Goal: Task Accomplishment & Management: Use online tool/utility

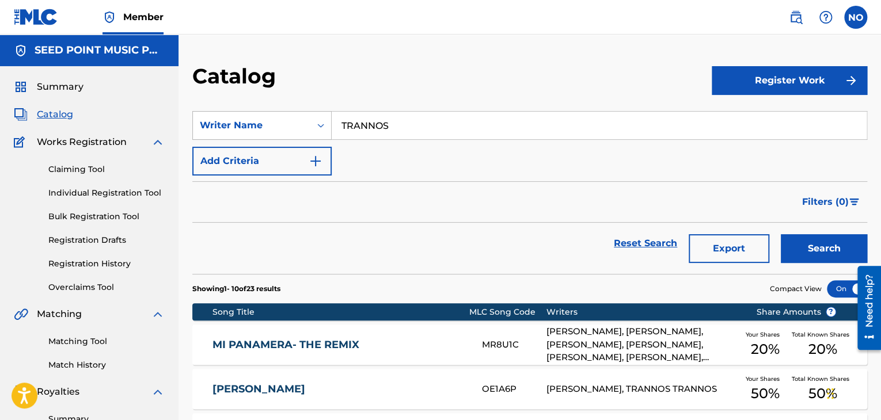
drag, startPoint x: 402, startPoint y: 124, endPoint x: 286, endPoint y: 130, distance: 117.0
click at [284, 130] on div "SearchWithCriteriaf78e30c9-316a-455c-9004-dcbbff9ec7d0 Writer Name TRANNOS" at bounding box center [529, 125] width 675 height 29
type input "TROUF"
click at [822, 244] on button "Search" at bounding box center [824, 248] width 86 height 29
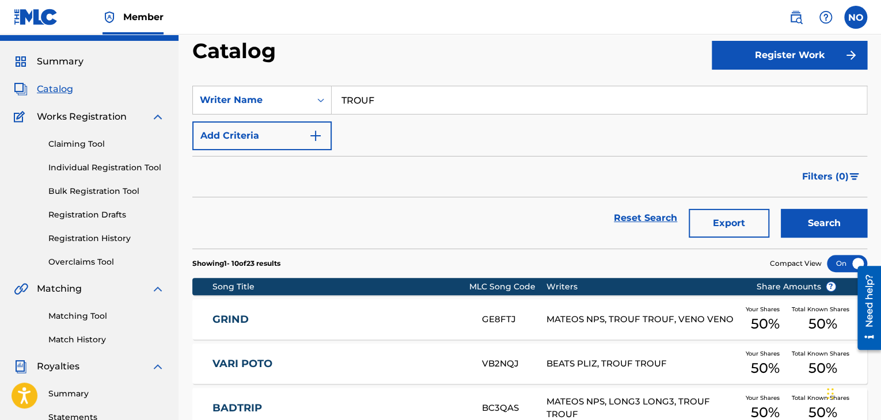
scroll to position [58, 0]
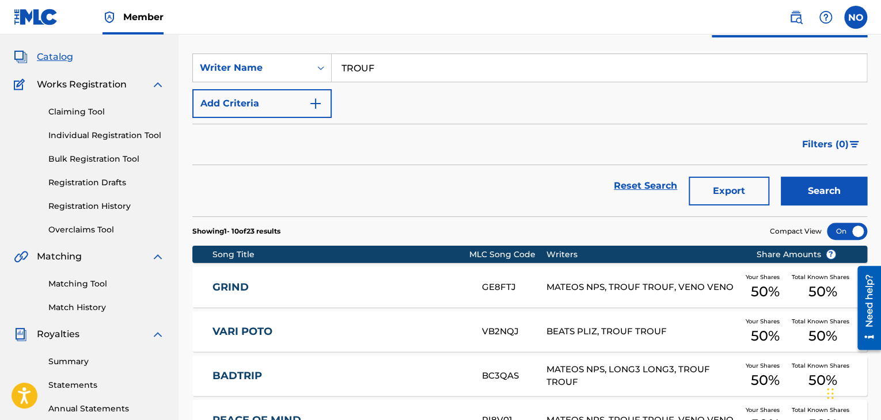
click at [85, 280] on link "Matching Tool" at bounding box center [106, 284] width 116 height 12
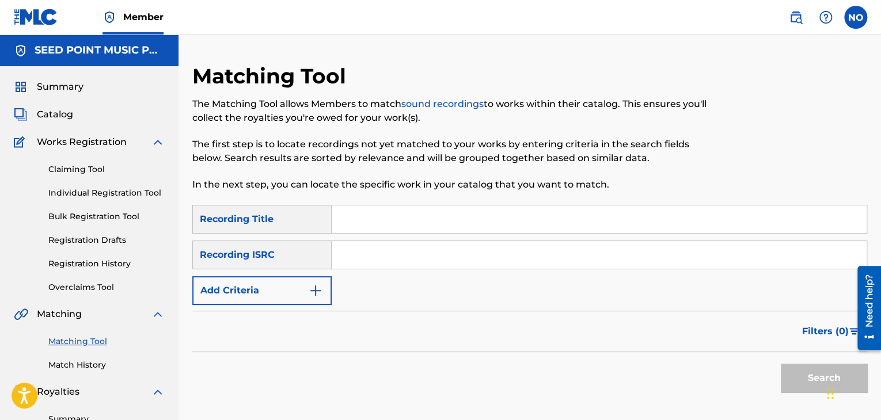
click at [367, 226] on input "Search Form" at bounding box center [599, 220] width 535 height 28
type input "TROUF"
click at [781, 364] on button "Search" at bounding box center [824, 378] width 86 height 29
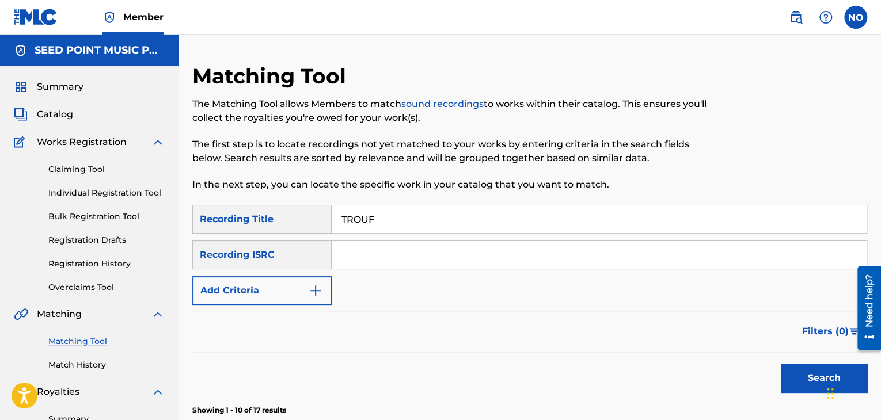
click at [318, 288] on img "Search Form" at bounding box center [316, 291] width 14 height 14
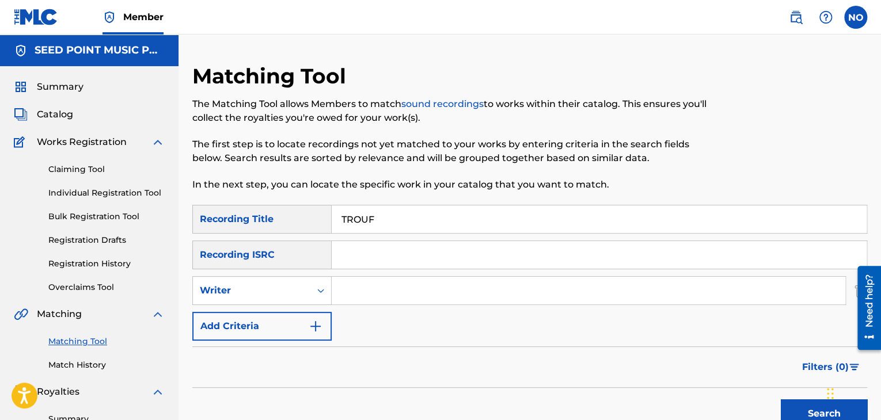
click at [351, 286] on input "Search Form" at bounding box center [589, 291] width 514 height 28
type input "TROUF"
drag, startPoint x: 334, startPoint y: 222, endPoint x: 172, endPoint y: 239, distance: 162.7
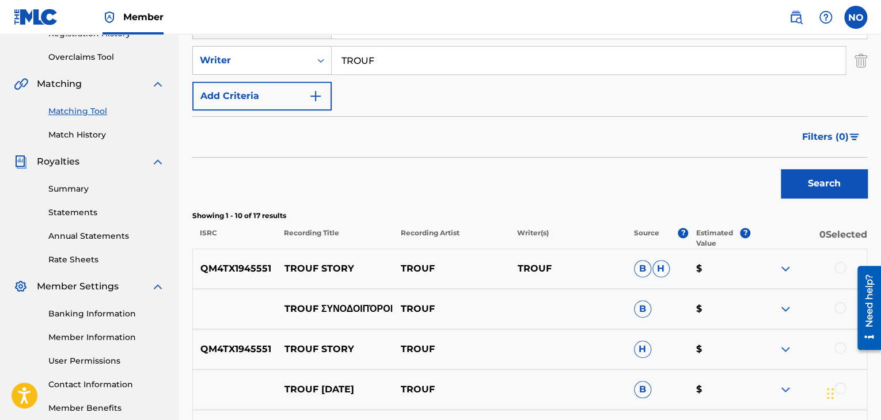
click at [859, 176] on button "Search" at bounding box center [824, 183] width 86 height 29
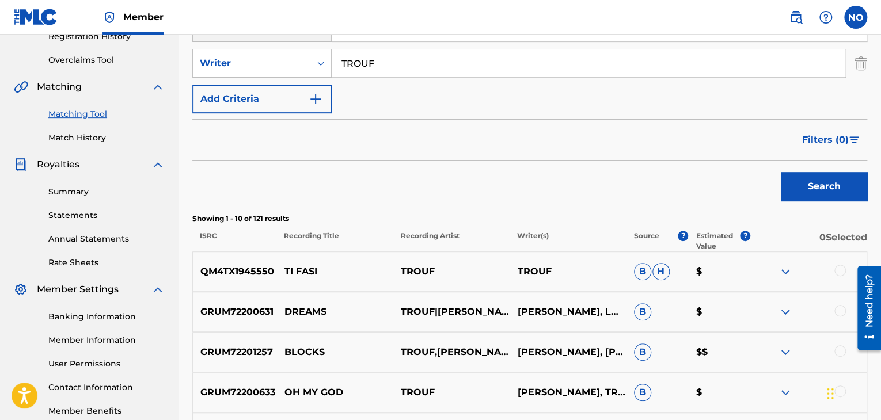
scroll to position [85, 0]
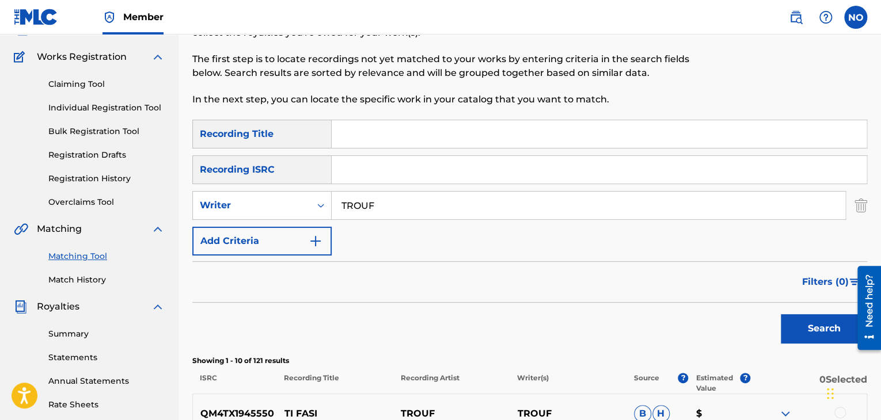
click at [835, 278] on span "Filters ( 0 )" at bounding box center [825, 282] width 47 height 14
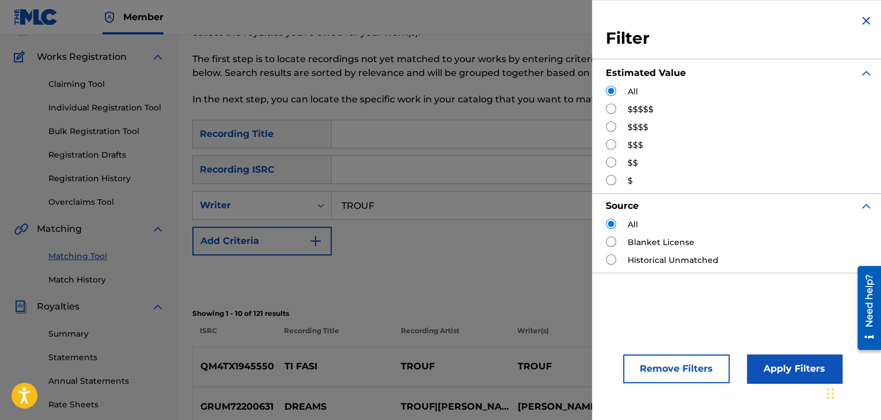
click at [615, 142] on input "Search Form" at bounding box center [611, 144] width 10 height 10
radio input "true"
click at [805, 362] on button "Apply Filters" at bounding box center [794, 369] width 95 height 29
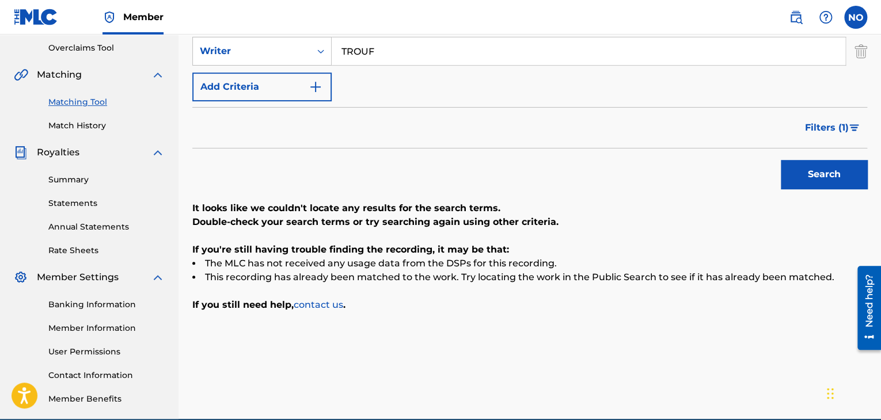
scroll to position [258, 0]
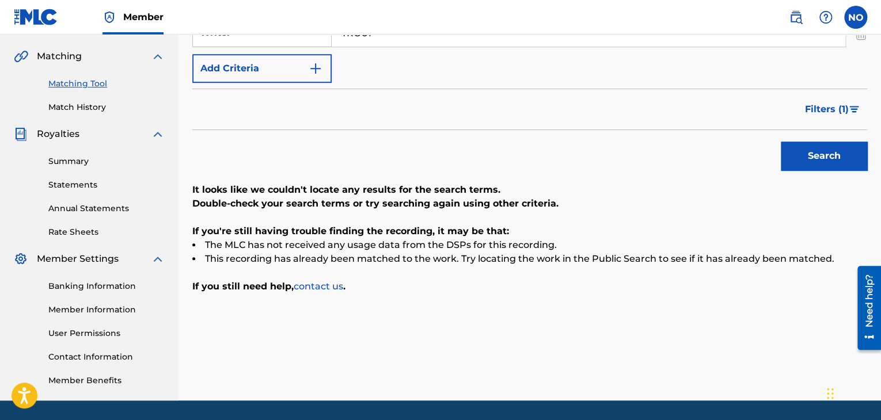
click at [814, 111] on span "Filters ( 1 )" at bounding box center [827, 109] width 44 height 14
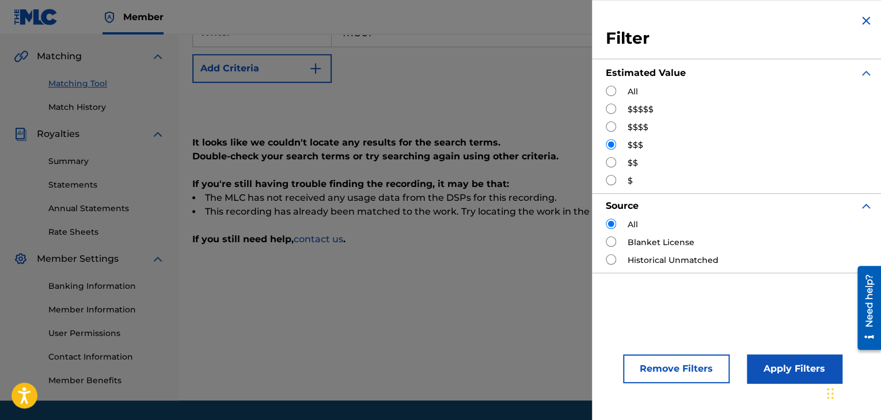
click at [610, 161] on input "Search Form" at bounding box center [611, 162] width 10 height 10
radio input "true"
click at [797, 360] on button "Apply Filters" at bounding box center [794, 369] width 95 height 29
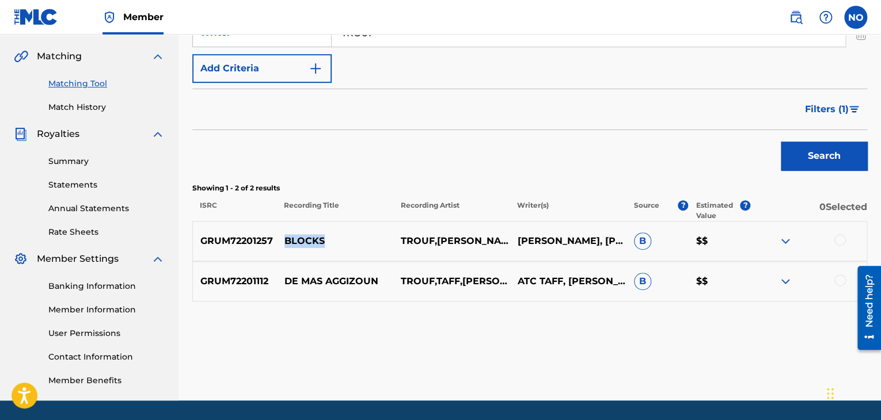
drag, startPoint x: 332, startPoint y: 242, endPoint x: 284, endPoint y: 241, distance: 47.2
click at [284, 241] on p "BLOCKS" at bounding box center [335, 241] width 116 height 14
drag, startPoint x: 378, startPoint y: 280, endPoint x: 284, endPoint y: 281, distance: 93.8
click at [284, 281] on p "DE MAS AGGIZOUN" at bounding box center [335, 282] width 116 height 14
copy p "DE MAS AGGIZOUN"
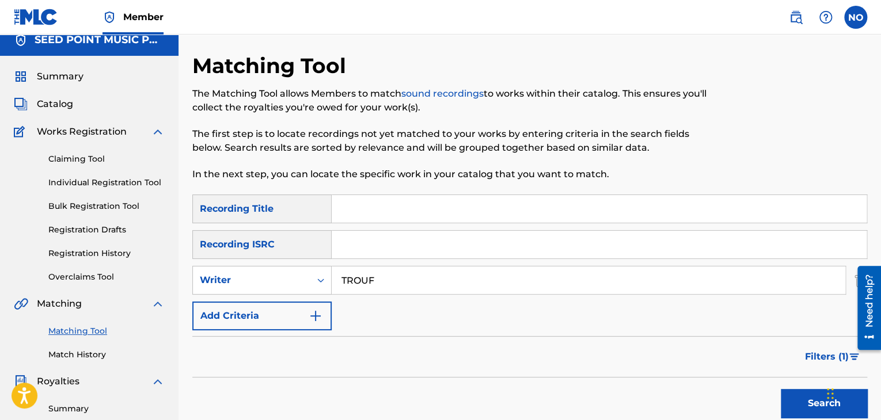
scroll to position [0, 0]
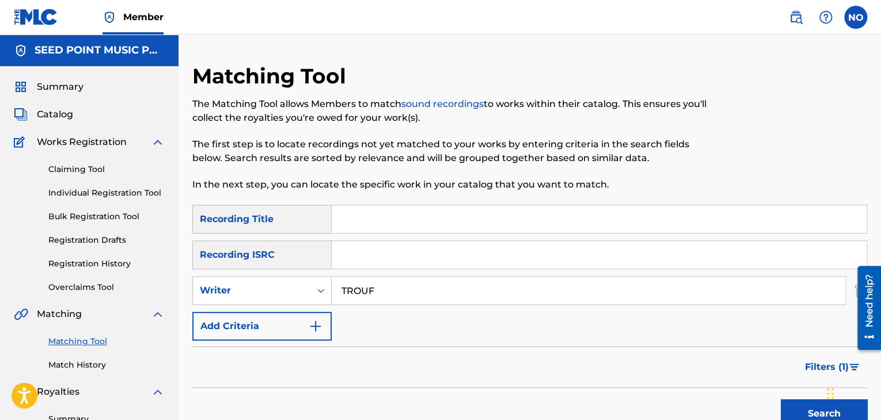
click at [63, 115] on span "Catalog" at bounding box center [55, 115] width 36 height 14
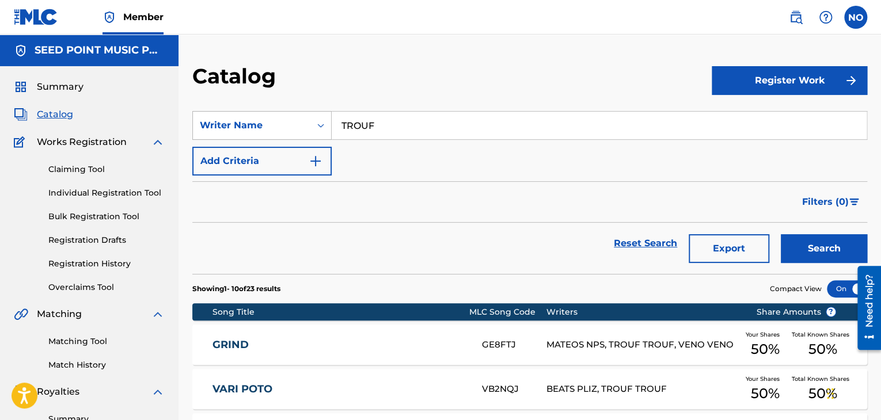
click at [288, 126] on div "Writer Name" at bounding box center [252, 126] width 104 height 14
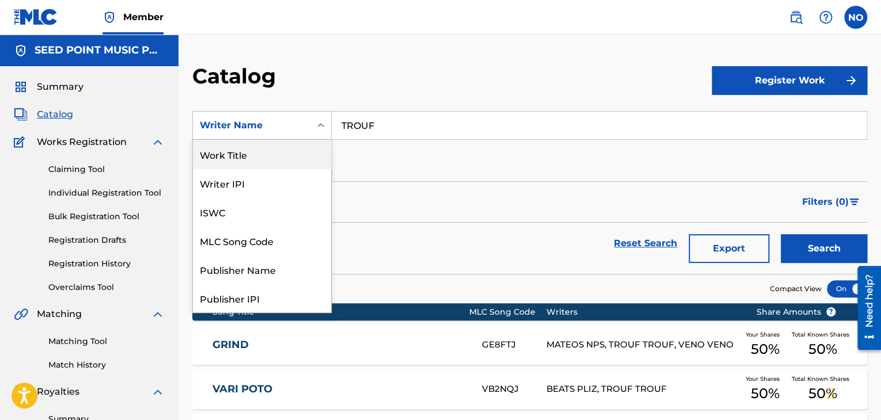
drag, startPoint x: 269, startPoint y: 160, endPoint x: 295, endPoint y: 147, distance: 28.3
click at [271, 158] on div "Work Title" at bounding box center [262, 154] width 138 height 29
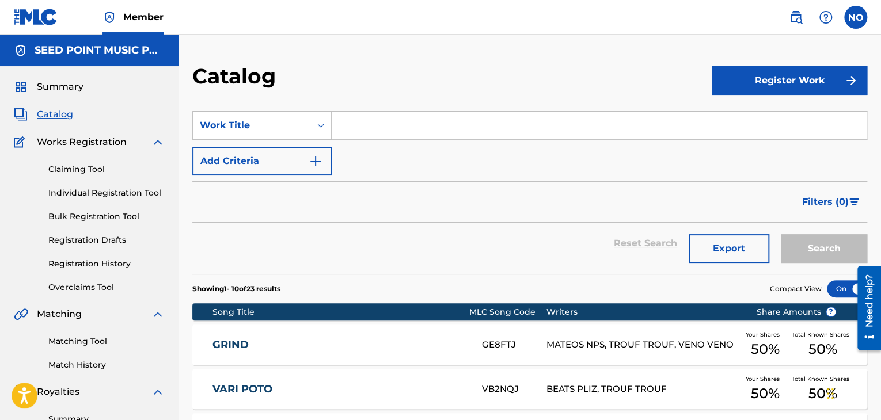
click at [362, 126] on input "Search Form" at bounding box center [599, 126] width 535 height 28
paste input "DE MAS AGGIZOUN"
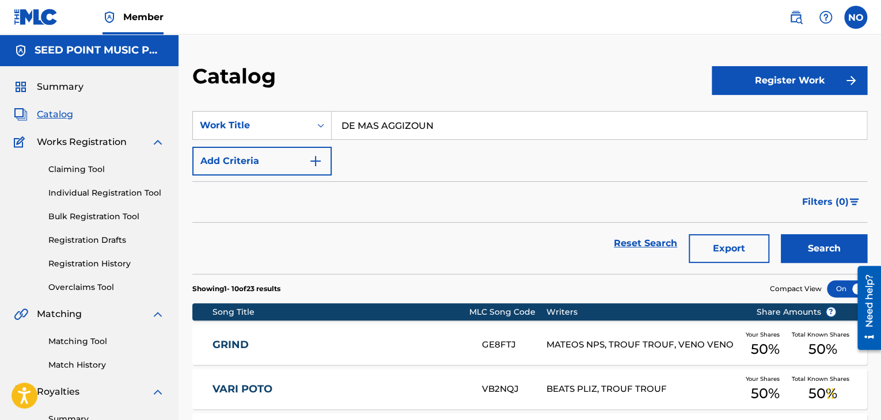
click at [805, 246] on button "Search" at bounding box center [824, 248] width 86 height 29
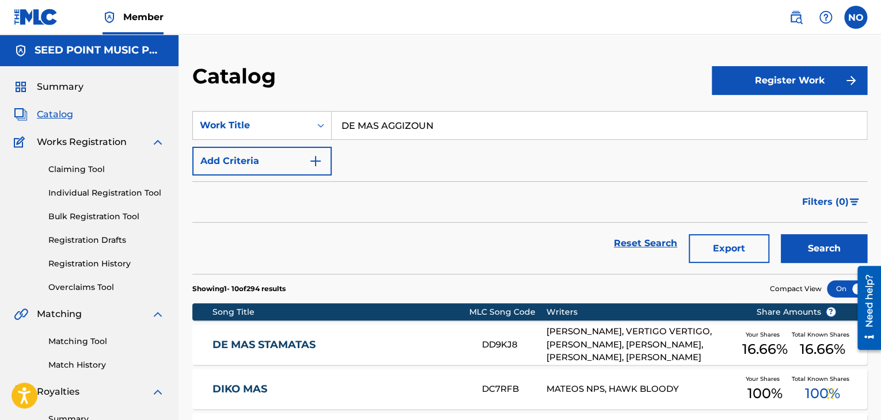
drag, startPoint x: 401, startPoint y: 130, endPoint x: 186, endPoint y: 144, distance: 215.8
type input "BLOCKS"
click at [797, 247] on button "Search" at bounding box center [824, 248] width 86 height 29
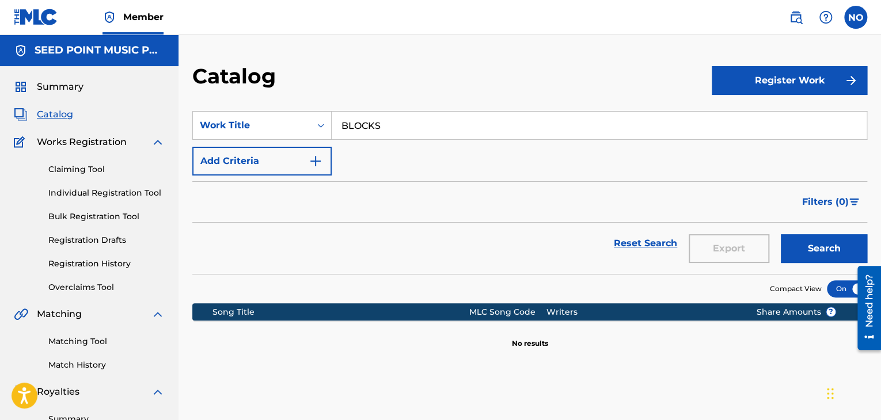
drag, startPoint x: 397, startPoint y: 119, endPoint x: 336, endPoint y: 134, distance: 62.8
click at [336, 134] on input "BLOCKS" at bounding box center [599, 126] width 535 height 28
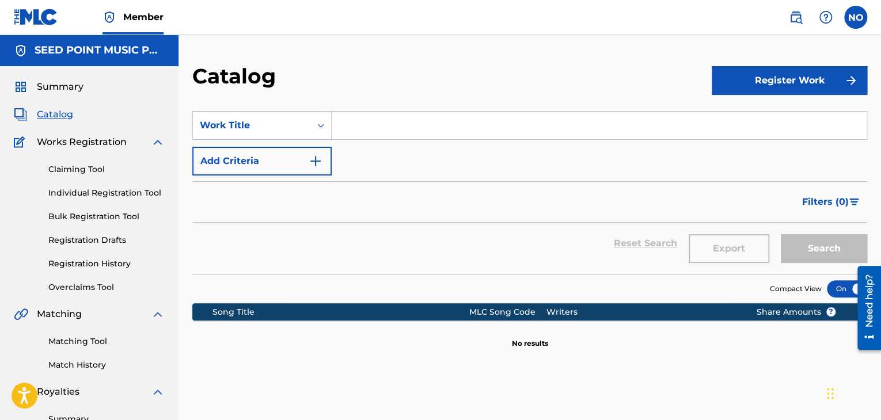
click at [837, 201] on span "Filters ( 0 )" at bounding box center [825, 202] width 47 height 14
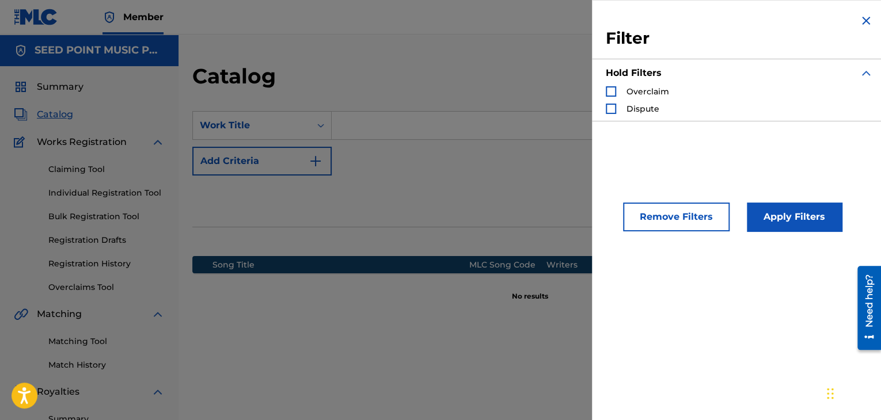
click at [539, 173] on div "SearchWithCriteriae276e94a-a1e2-4723-b3f9-d6207844bac0 Work Title Add Criteria" at bounding box center [529, 143] width 675 height 64
click at [864, 20] on img "Search Form" at bounding box center [866, 21] width 14 height 14
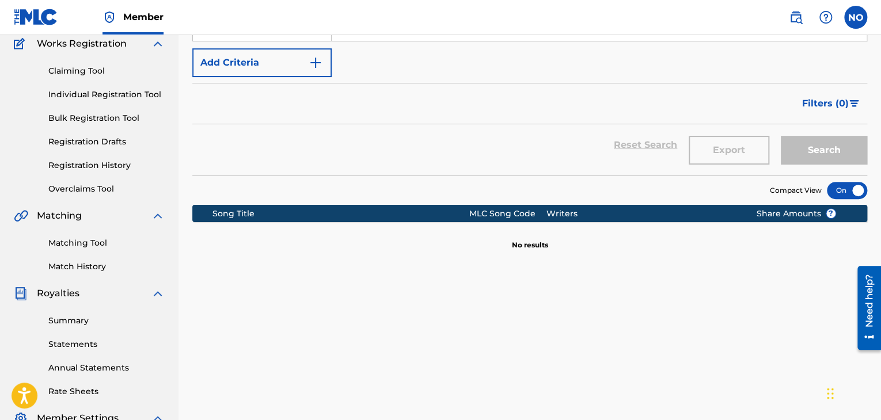
scroll to position [173, 0]
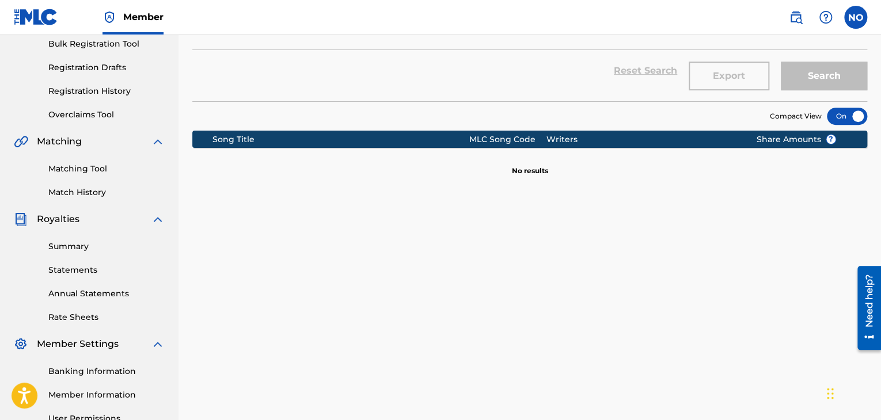
click at [99, 164] on link "Matching Tool" at bounding box center [106, 169] width 116 height 12
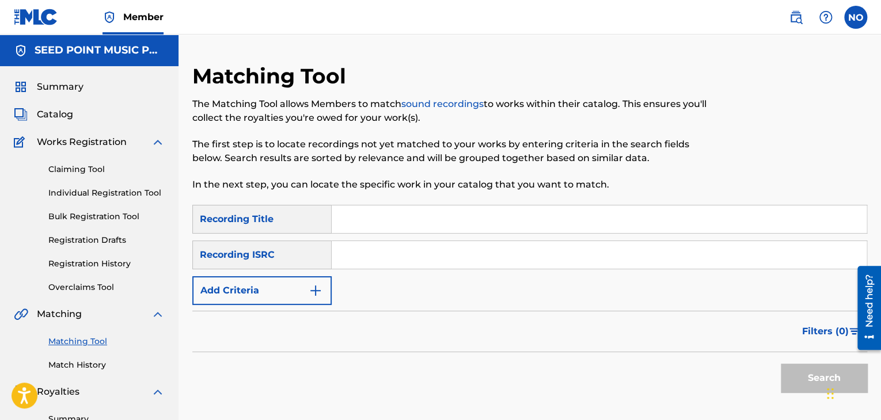
click at [321, 288] on img "Search Form" at bounding box center [316, 291] width 14 height 14
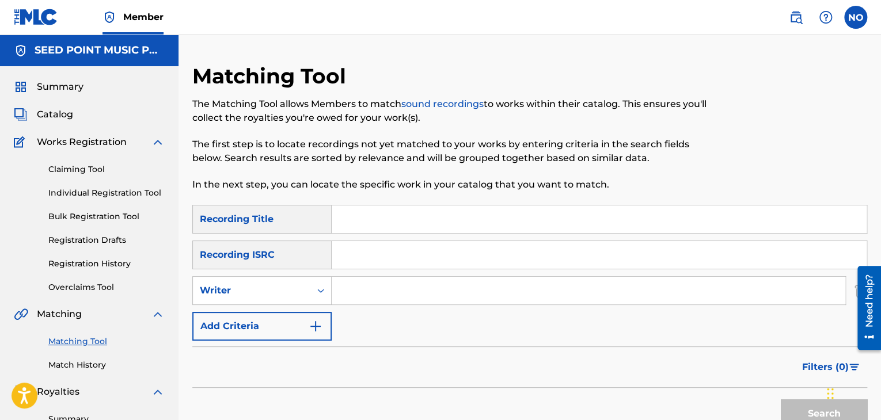
click at [358, 231] on input "Search Form" at bounding box center [599, 220] width 535 height 28
click at [321, 294] on icon "Search Form" at bounding box center [321, 291] width 12 height 12
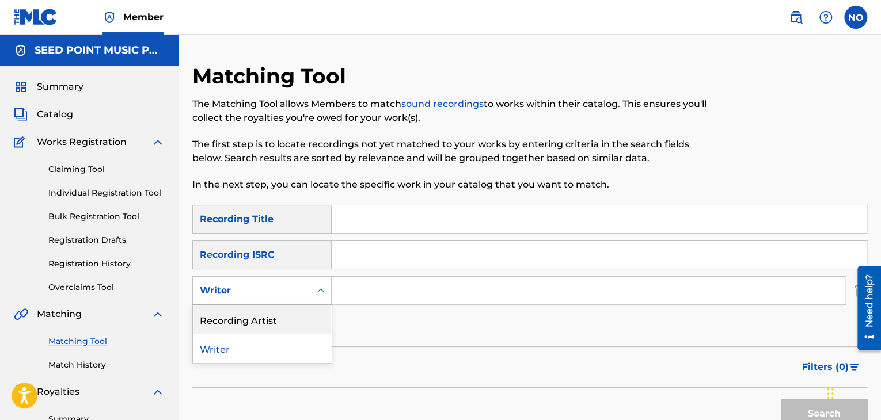
click at [302, 321] on div "Recording Artist" at bounding box center [262, 319] width 138 height 29
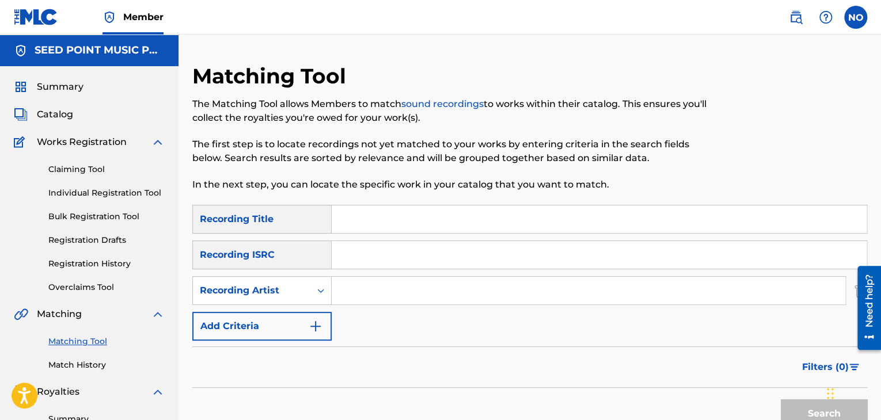
click at [349, 288] on input "Search Form" at bounding box center [589, 291] width 514 height 28
click at [371, 330] on div "SearchWithCriteriad8484c19-d29b-4218-91dc-6f8528ca581c Recording Title SearchWi…" at bounding box center [529, 273] width 675 height 136
click at [359, 294] on input "Search Form" at bounding box center [589, 291] width 514 height 28
type input "LIOLIOU"
click at [801, 406] on button "Search" at bounding box center [824, 414] width 86 height 29
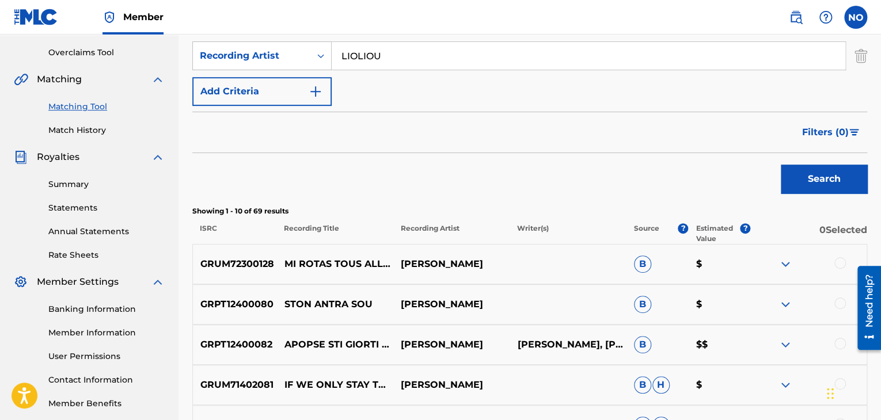
scroll to position [230, 0]
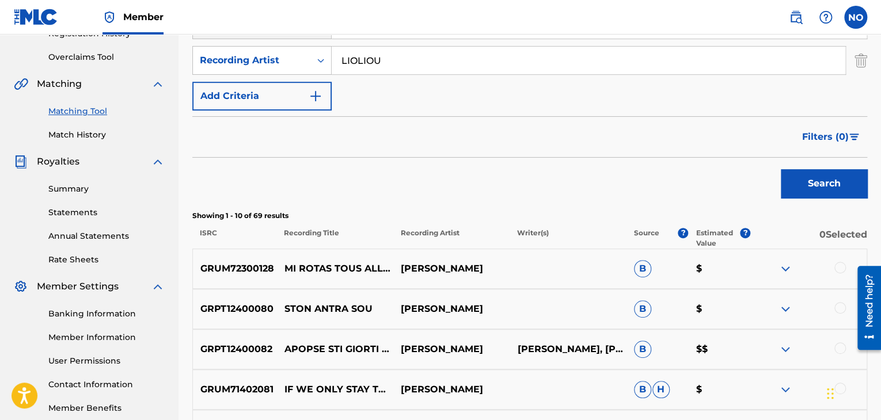
click at [845, 131] on span "Filters ( 0 )" at bounding box center [825, 137] width 47 height 14
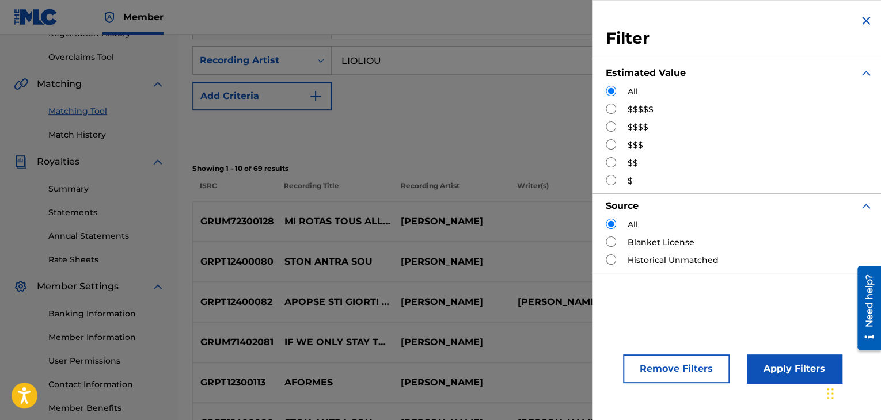
click at [611, 110] on input "Search Form" at bounding box center [611, 109] width 10 height 10
radio input "true"
click at [801, 379] on button "Apply Filters" at bounding box center [794, 369] width 95 height 29
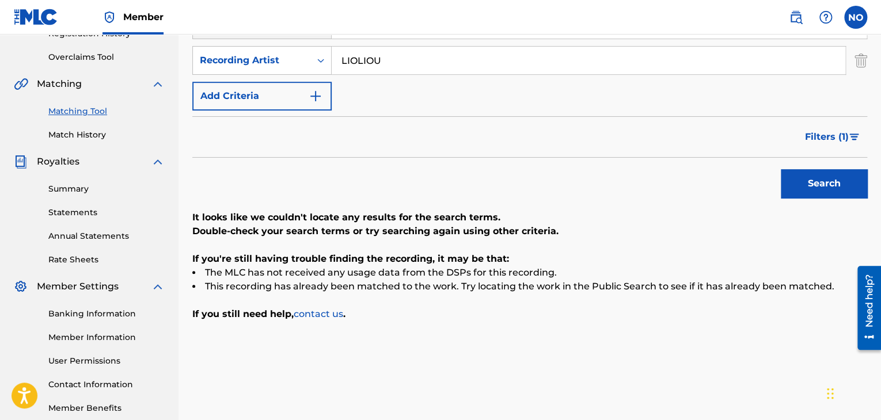
click at [850, 136] on img "Search Form" at bounding box center [854, 137] width 10 height 7
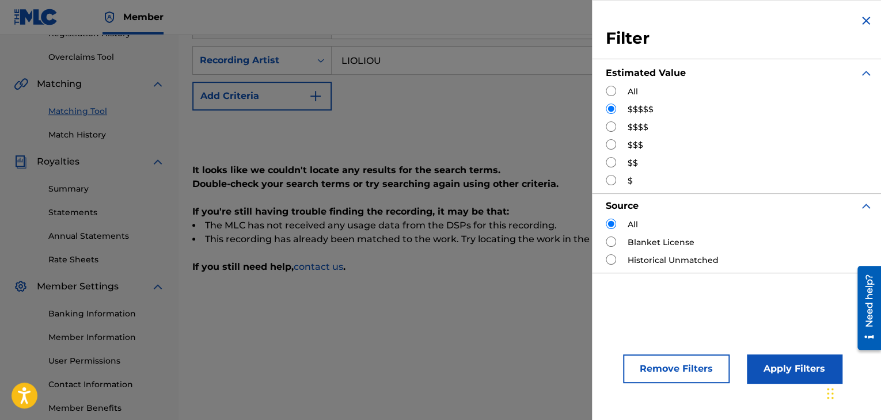
click at [616, 128] on div "$$$$" at bounding box center [739, 127] width 267 height 12
click at [609, 127] on input "Search Form" at bounding box center [611, 126] width 10 height 10
radio input "true"
click at [789, 371] on button "Apply Filters" at bounding box center [794, 369] width 95 height 29
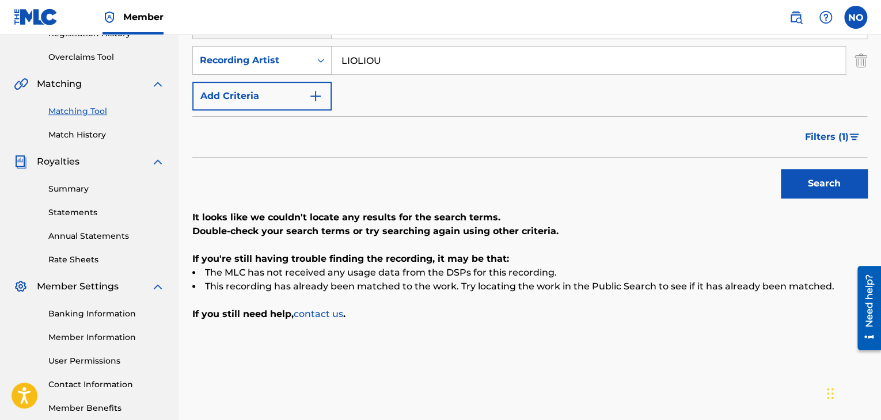
click at [825, 129] on button "Filters ( 1 )" at bounding box center [832, 137] width 69 height 29
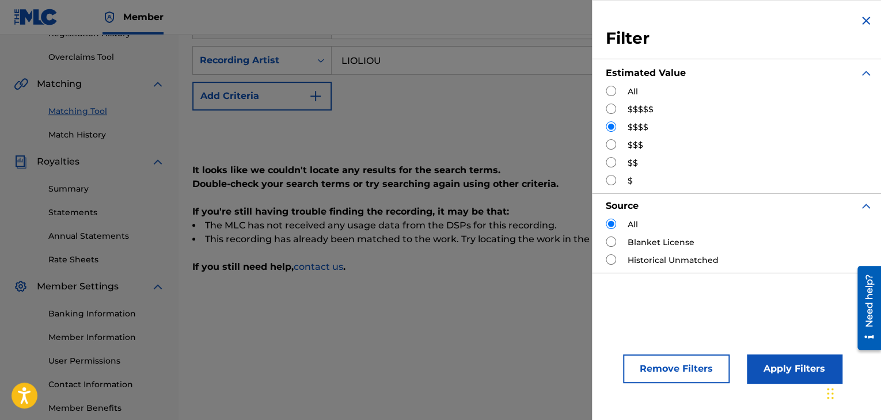
click at [607, 146] on input "Search Form" at bounding box center [611, 144] width 10 height 10
radio input "true"
click at [777, 371] on button "Apply Filters" at bounding box center [794, 369] width 95 height 29
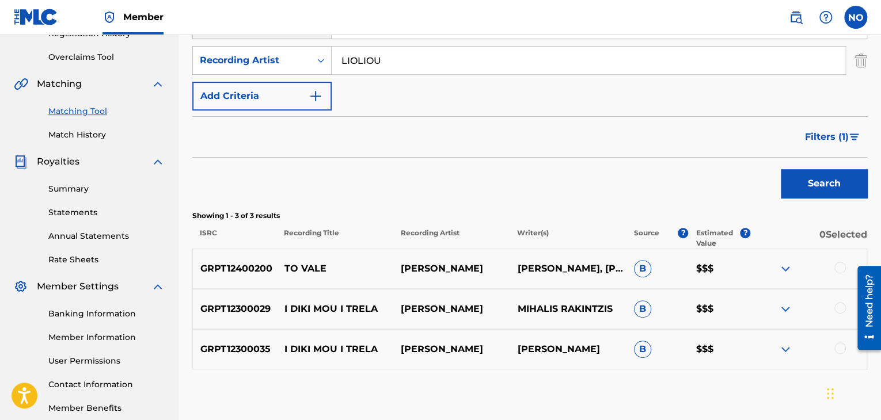
click at [831, 140] on span "Filters ( 1 )" at bounding box center [827, 137] width 44 height 14
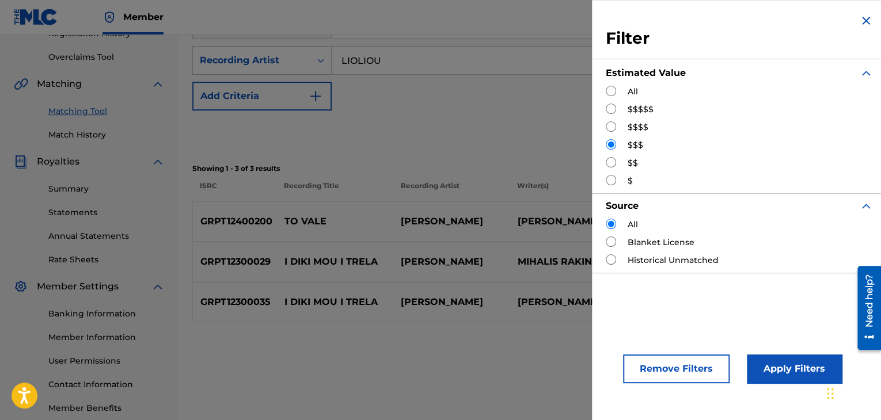
click at [607, 161] on input "Search Form" at bounding box center [611, 162] width 10 height 10
radio input "true"
click at [778, 377] on button "Apply Filters" at bounding box center [794, 369] width 95 height 29
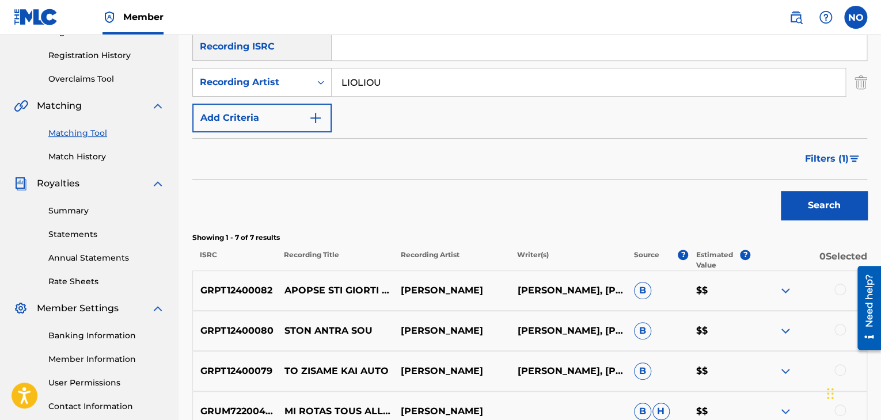
scroll to position [173, 0]
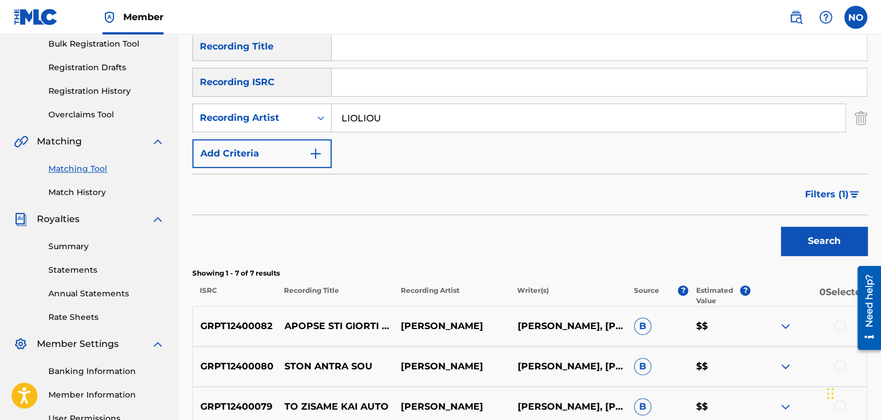
click at [850, 192] on img "Search Form" at bounding box center [854, 194] width 10 height 7
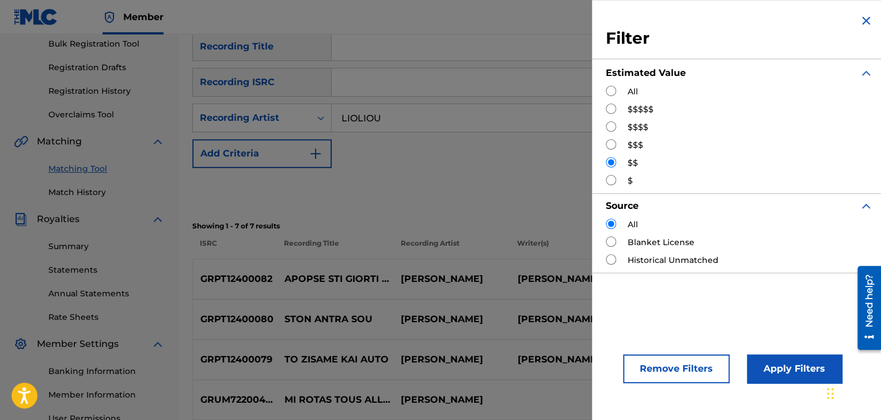
click at [788, 364] on button "Apply Filters" at bounding box center [794, 369] width 95 height 29
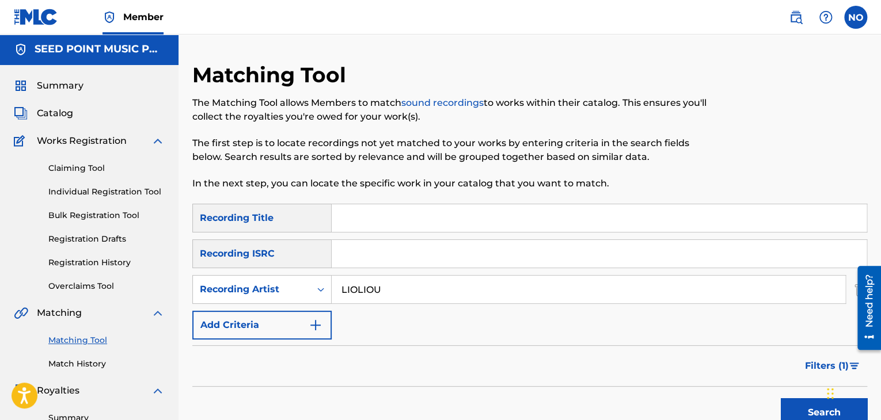
scroll to position [0, 0]
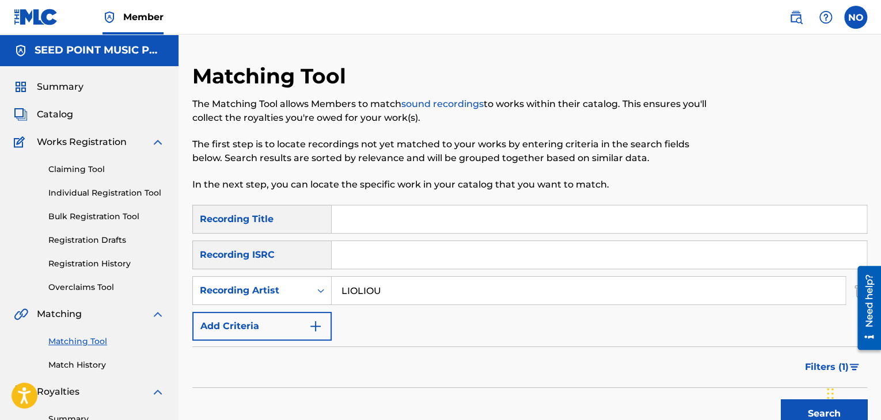
click at [53, 115] on span "Catalog" at bounding box center [55, 115] width 36 height 14
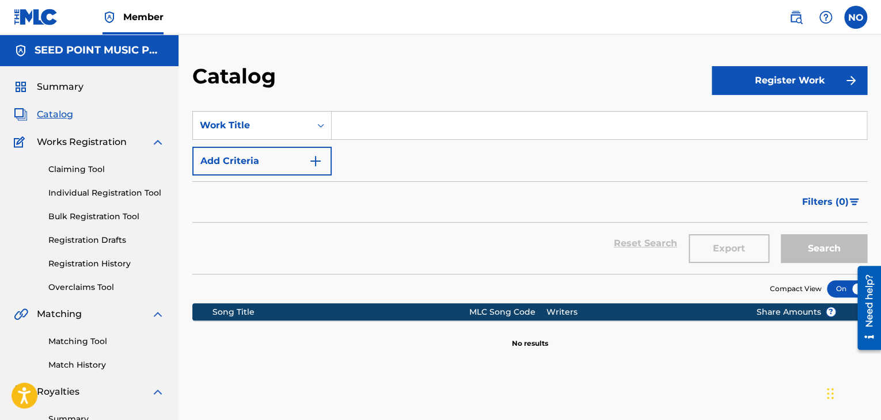
click at [390, 135] on input "Search Form" at bounding box center [599, 126] width 535 height 28
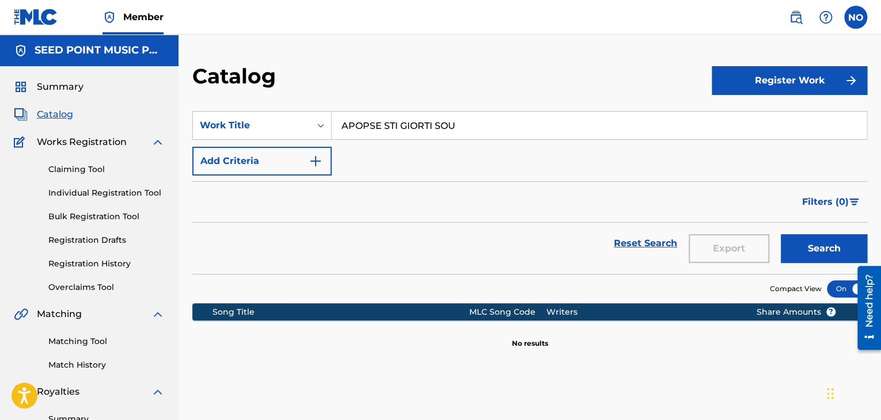
click at [781, 234] on button "Search" at bounding box center [824, 248] width 86 height 29
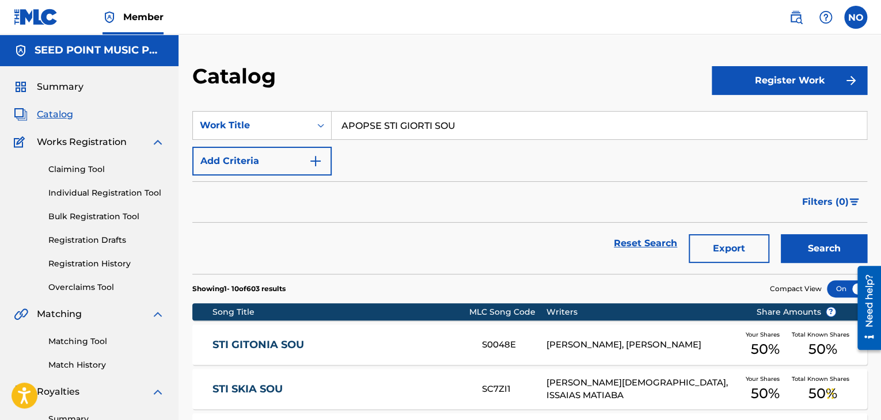
drag, startPoint x: 460, startPoint y: 128, endPoint x: 120, endPoint y: 180, distance: 343.6
type input "Y"
type input "THA MAS MATHEI OLI"
click at [781, 234] on button "Search" at bounding box center [824, 248] width 86 height 29
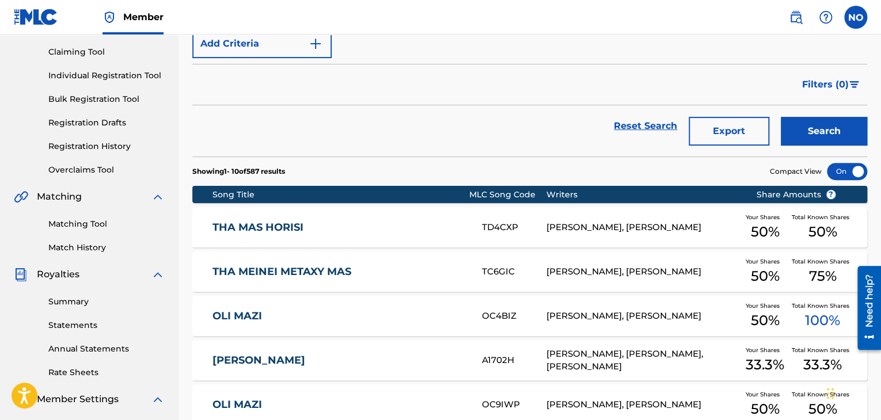
scroll to position [113, 0]
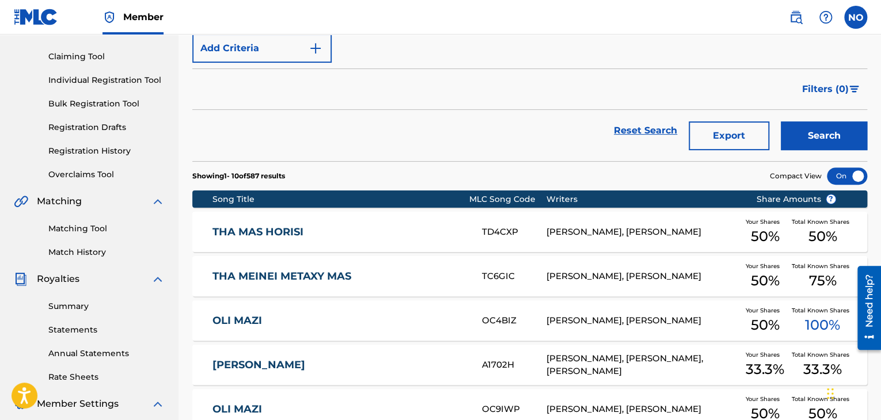
click at [89, 226] on link "Matching Tool" at bounding box center [106, 229] width 116 height 12
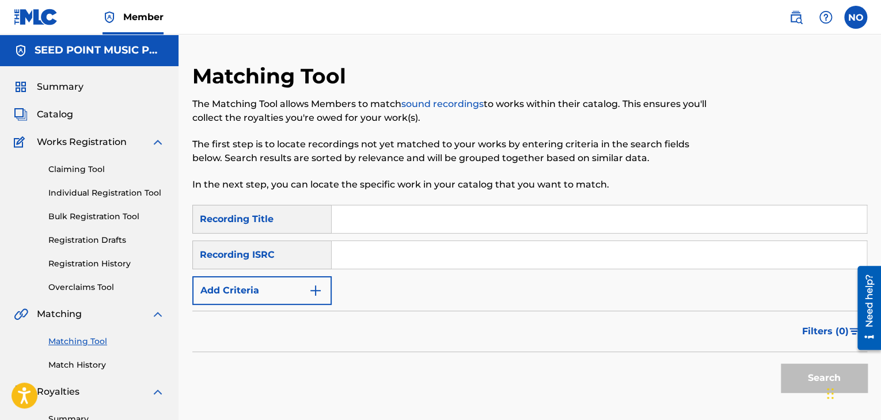
click at [295, 305] on button "Add Criteria" at bounding box center [261, 290] width 139 height 29
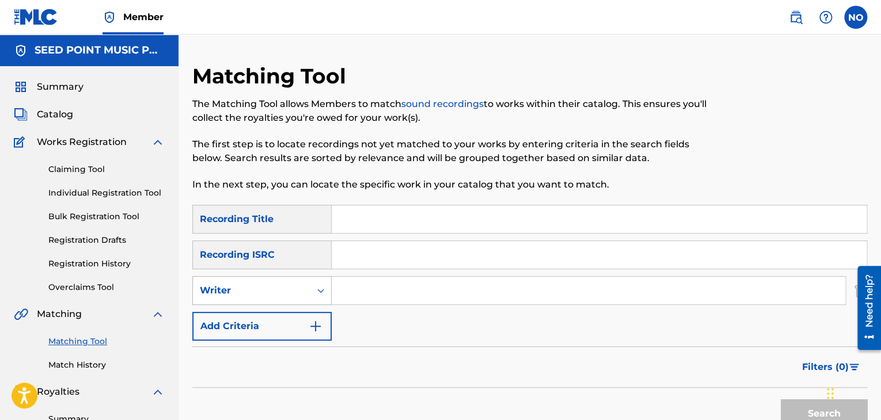
click at [267, 291] on div "Writer" at bounding box center [252, 291] width 104 height 14
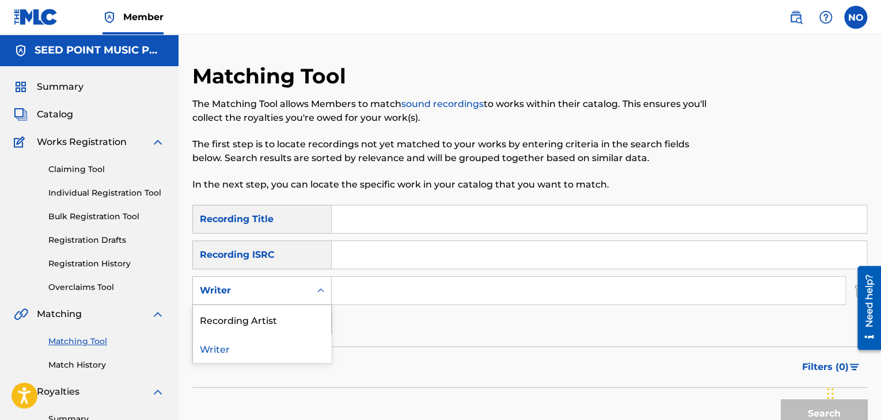
drag, startPoint x: 260, startPoint y: 354, endPoint x: 339, endPoint y: 310, distance: 90.0
click at [263, 349] on div "Writer" at bounding box center [262, 348] width 138 height 29
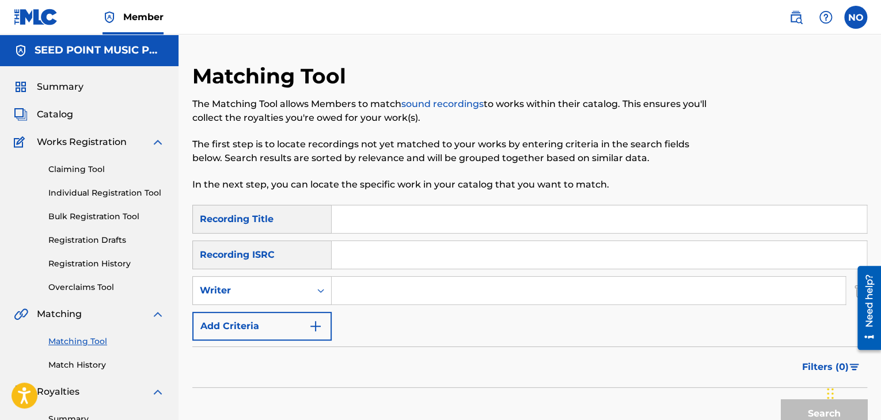
click at [362, 290] on input "Search Form" at bounding box center [589, 291] width 514 height 28
type input "E"
click at [295, 292] on div "Writer" at bounding box center [252, 291] width 104 height 14
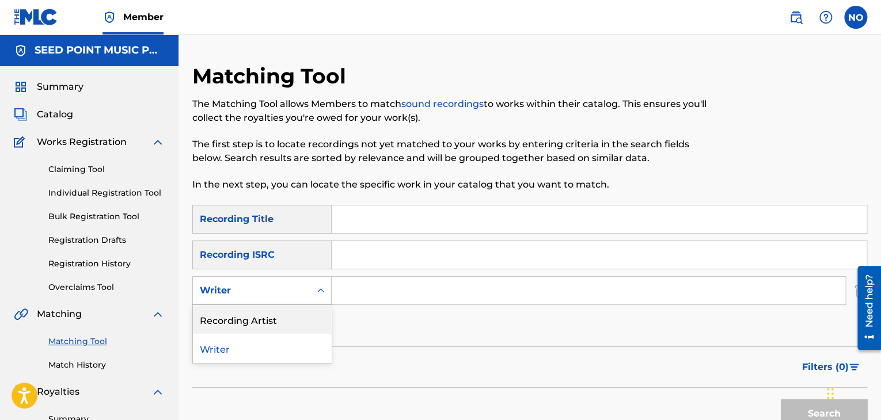
click at [267, 323] on div "Recording Artist" at bounding box center [262, 319] width 138 height 29
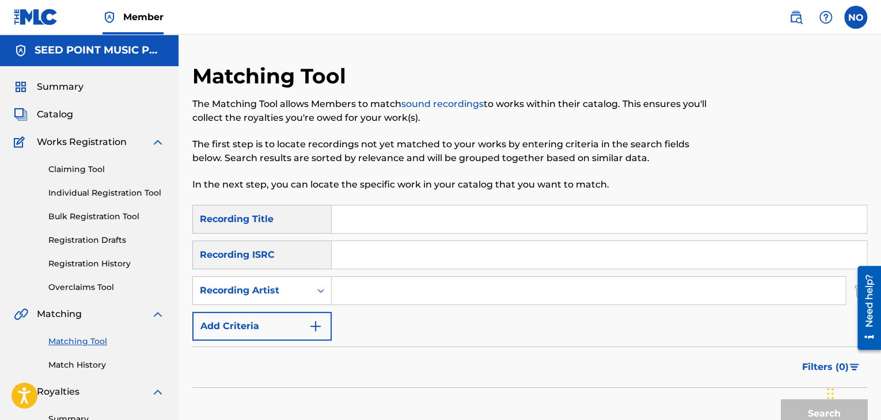
click at [378, 297] on input "Search Form" at bounding box center [589, 291] width 514 height 28
type input "ELLINIDOU"
click at [781, 400] on button "Search" at bounding box center [824, 414] width 86 height 29
click at [815, 366] on span "Filters ( 0 )" at bounding box center [825, 367] width 47 height 14
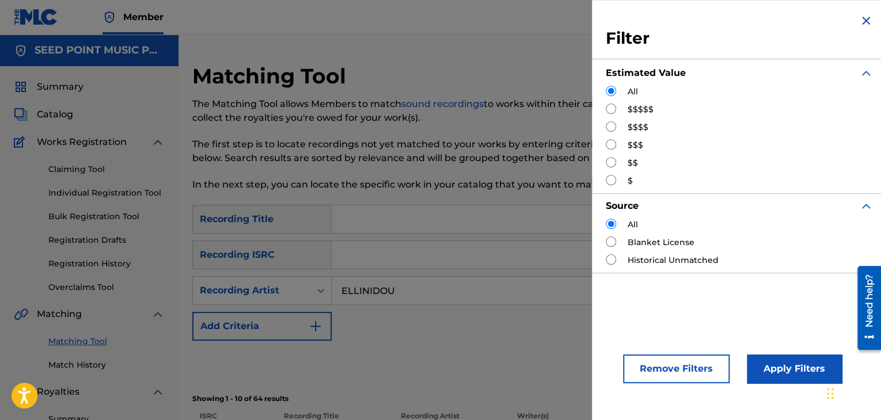
drag, startPoint x: 612, startPoint y: 162, endPoint x: 641, endPoint y: 186, distance: 37.6
click at [613, 162] on input "Search Form" at bounding box center [611, 162] width 10 height 10
radio input "true"
click at [802, 363] on button "Apply Filters" at bounding box center [794, 369] width 95 height 29
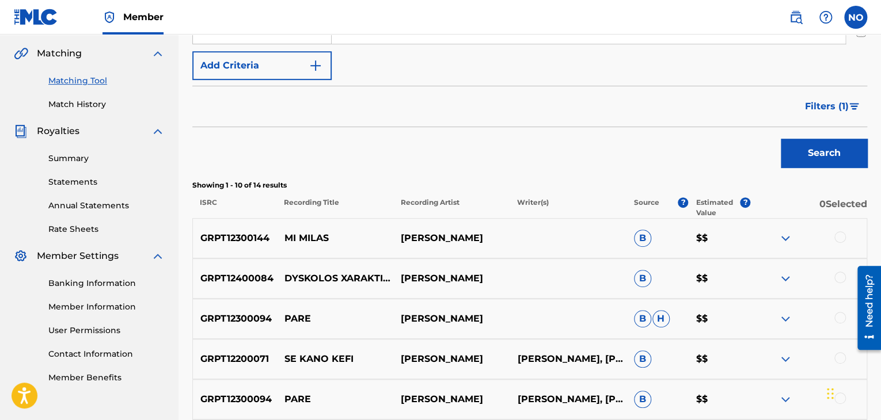
scroll to position [85, 0]
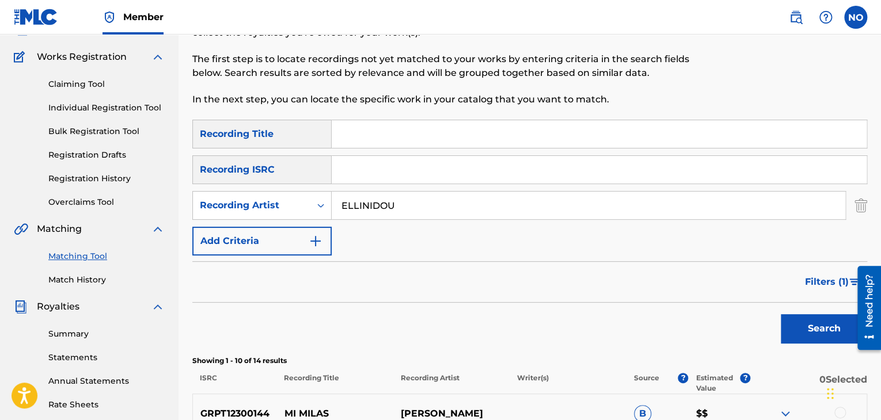
click at [834, 280] on span "Filters ( 1 )" at bounding box center [827, 282] width 44 height 14
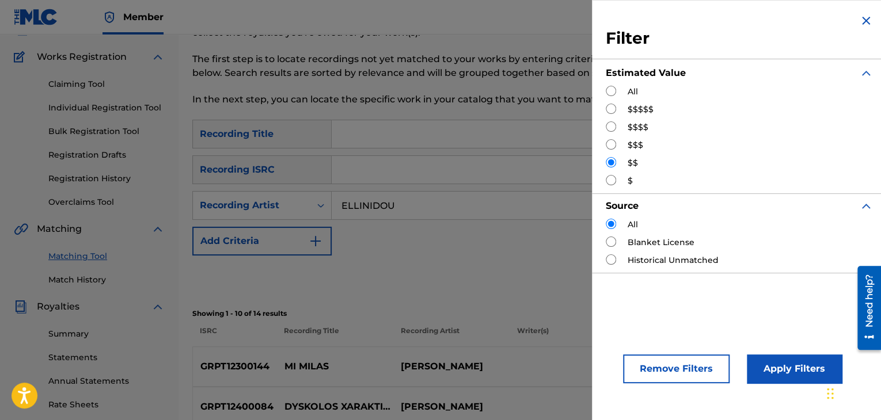
click at [613, 145] on input "Search Form" at bounding box center [611, 144] width 10 height 10
radio input "true"
click at [807, 358] on button "Apply Filters" at bounding box center [794, 369] width 95 height 29
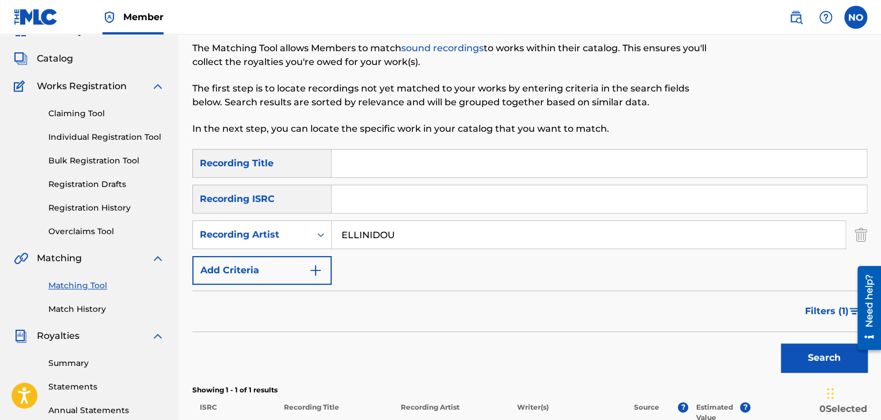
scroll to position [28, 0]
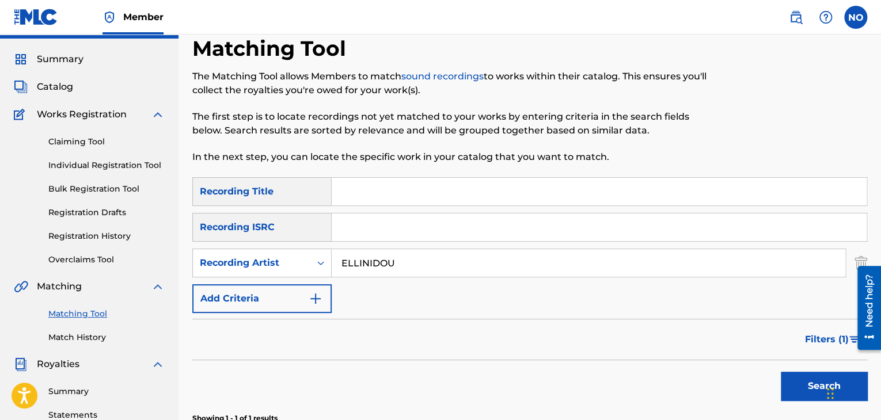
drag, startPoint x: 69, startPoint y: 90, endPoint x: 78, endPoint y: 92, distance: 8.7
click at [69, 90] on span "Catalog" at bounding box center [55, 87] width 36 height 14
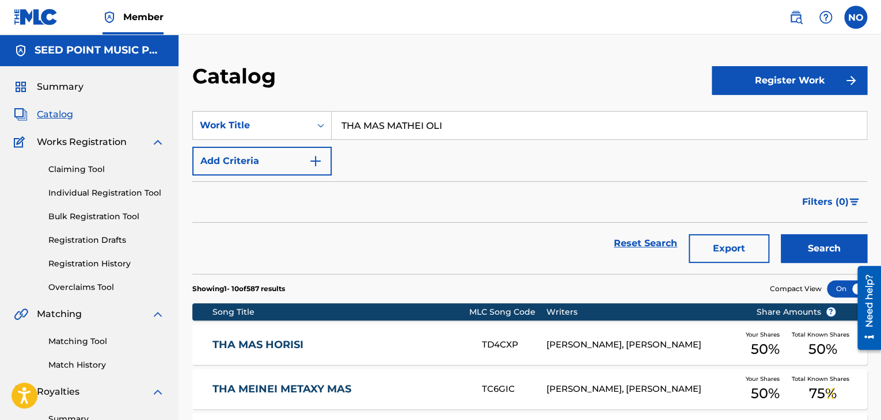
drag, startPoint x: 440, startPoint y: 125, endPoint x: 152, endPoint y: 174, distance: 292.0
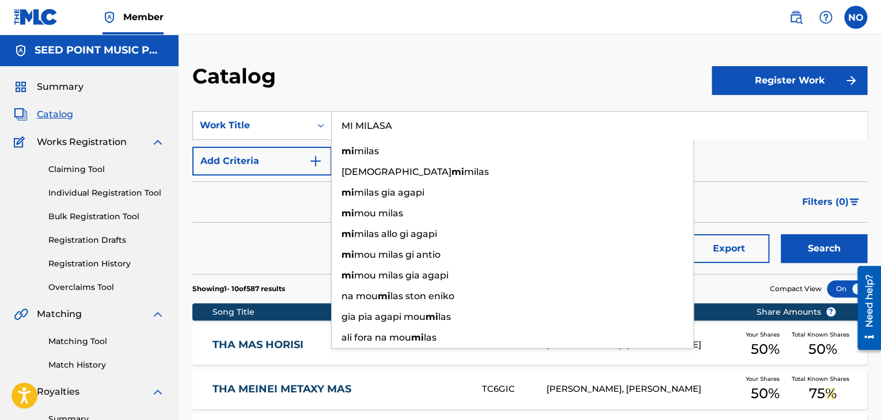
click at [781, 234] on button "Search" at bounding box center [824, 248] width 86 height 29
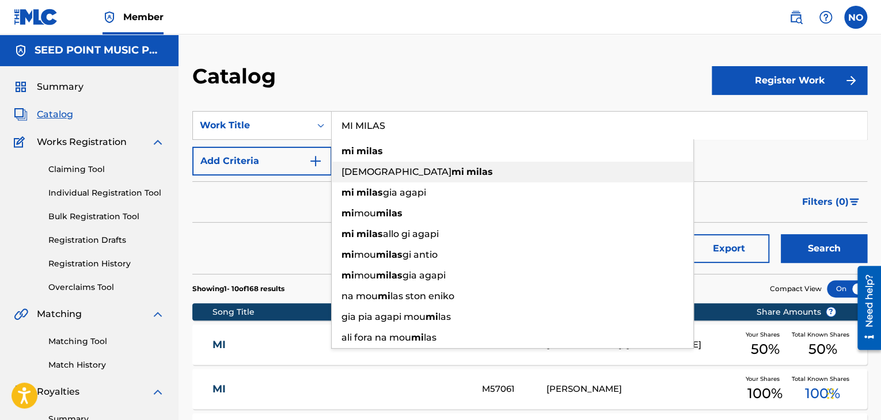
click at [348, 162] on div "[MEDICAL_DATA] mi milas" at bounding box center [513, 172] width 362 height 21
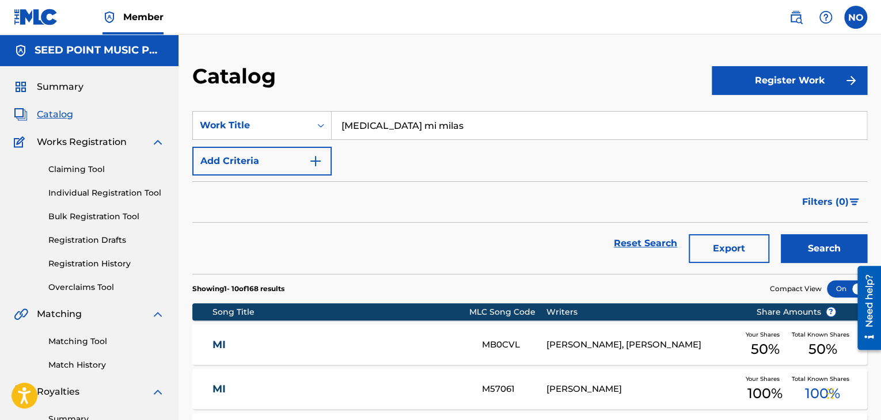
drag, startPoint x: 393, startPoint y: 131, endPoint x: 247, endPoint y: 143, distance: 146.2
click at [248, 143] on div "SearchWithCriteriae276e94a-a1e2-4723-b3f9-d6207844bac0 Work Title [MEDICAL_DATA…" at bounding box center [529, 143] width 675 height 64
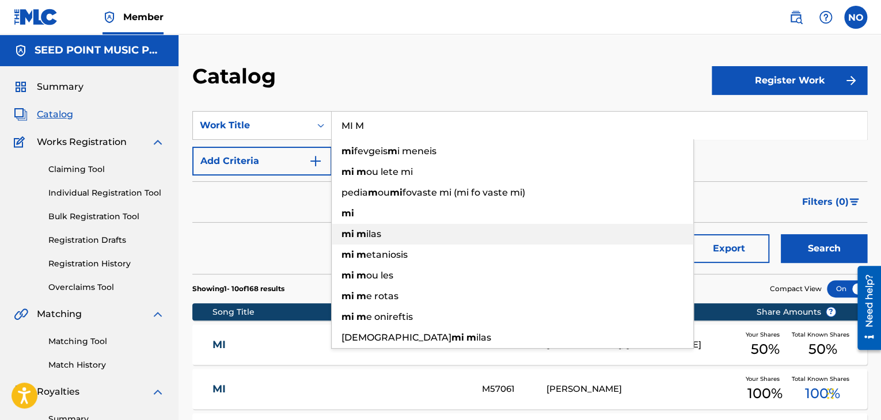
click at [355, 231] on span "Search Form" at bounding box center [355, 234] width 2 height 11
type input "mi milas"
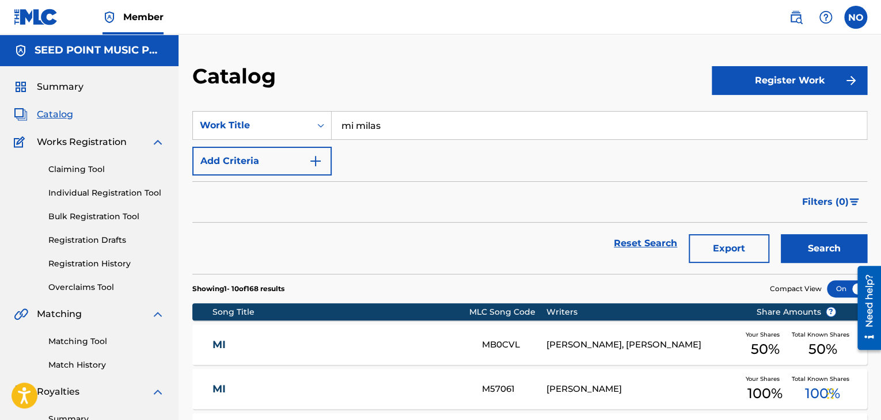
click at [806, 244] on button "Search" at bounding box center [824, 248] width 86 height 29
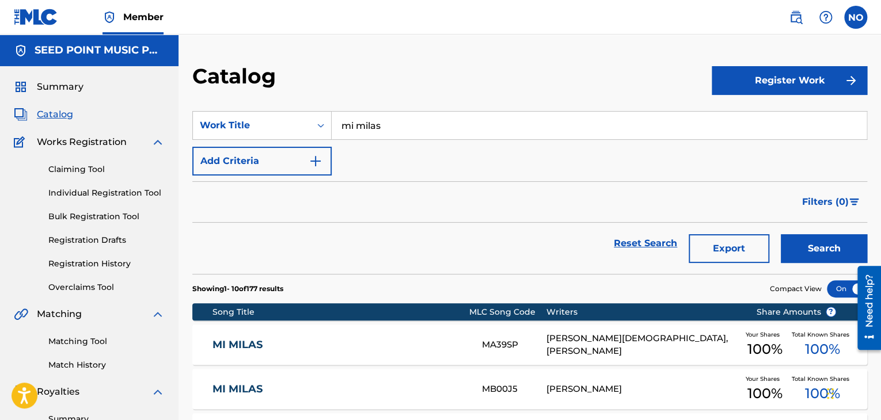
click at [67, 88] on span "Summary" at bounding box center [60, 87] width 47 height 14
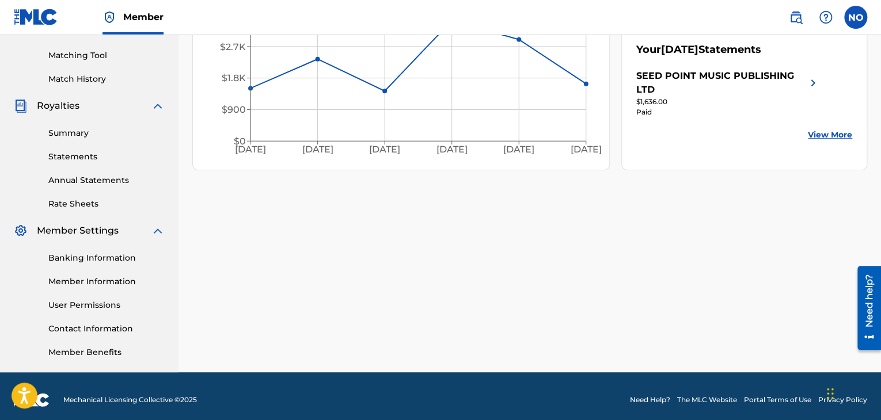
scroll to position [288, 0]
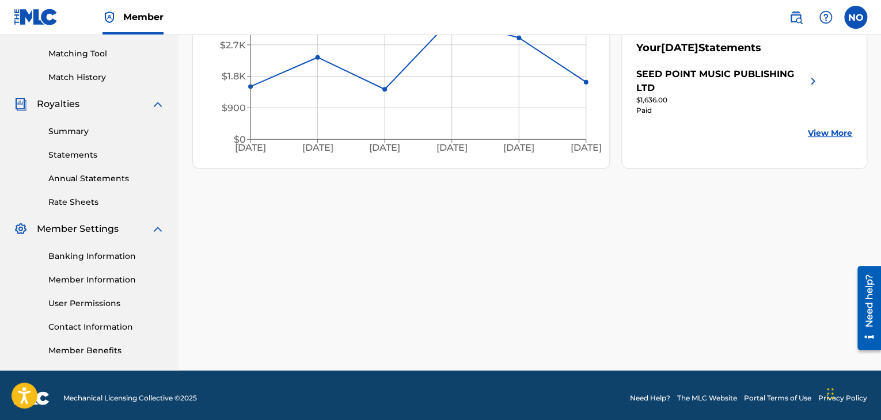
click at [74, 54] on link "Matching Tool" at bounding box center [106, 54] width 116 height 12
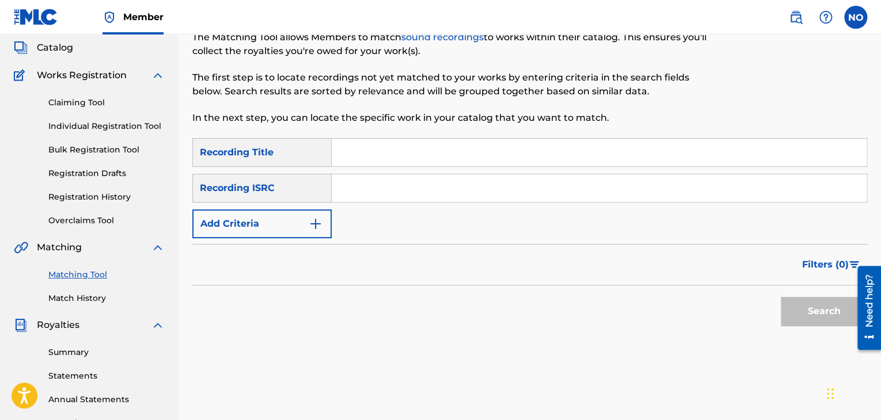
scroll to position [63, 0]
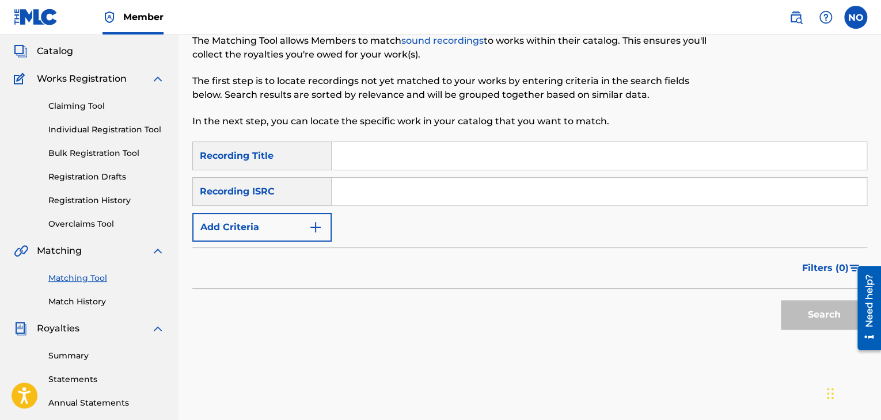
click at [223, 231] on button "Add Criteria" at bounding box center [261, 227] width 139 height 29
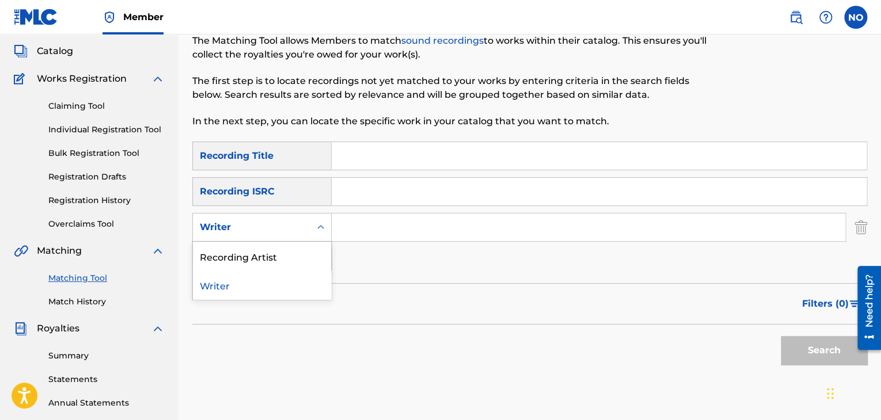
click at [278, 230] on div "Writer" at bounding box center [252, 228] width 104 height 14
click at [279, 257] on div "Recording Artist" at bounding box center [262, 256] width 138 height 29
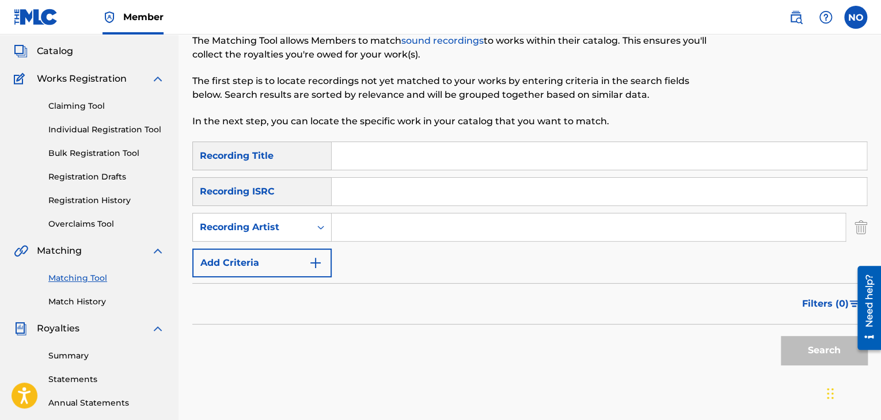
click at [341, 231] on input "Search Form" at bounding box center [589, 228] width 514 height 28
type input "ELLINIDOU"
click at [817, 349] on button "Search" at bounding box center [824, 350] width 86 height 29
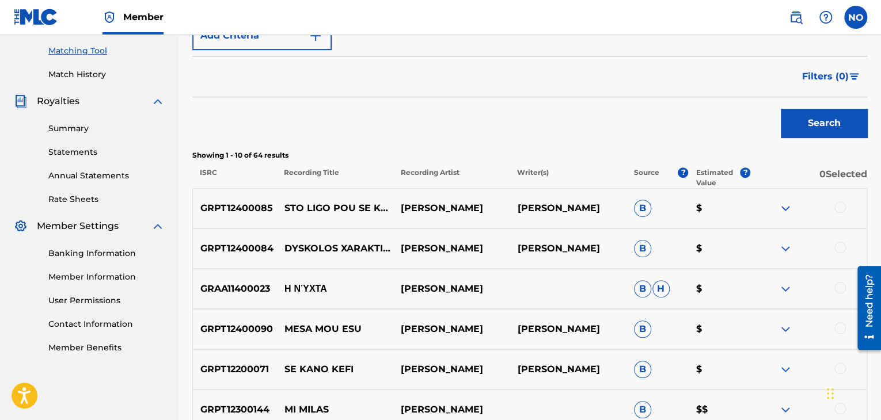
scroll to position [294, 0]
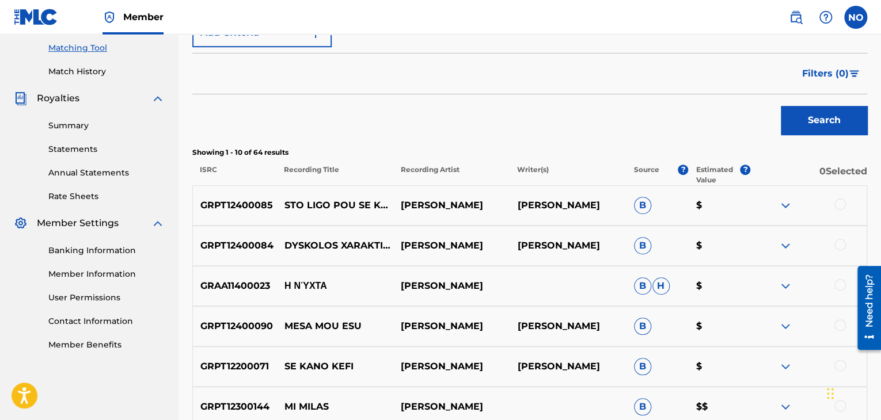
click at [833, 75] on span "Filters ( 0 )" at bounding box center [825, 74] width 47 height 14
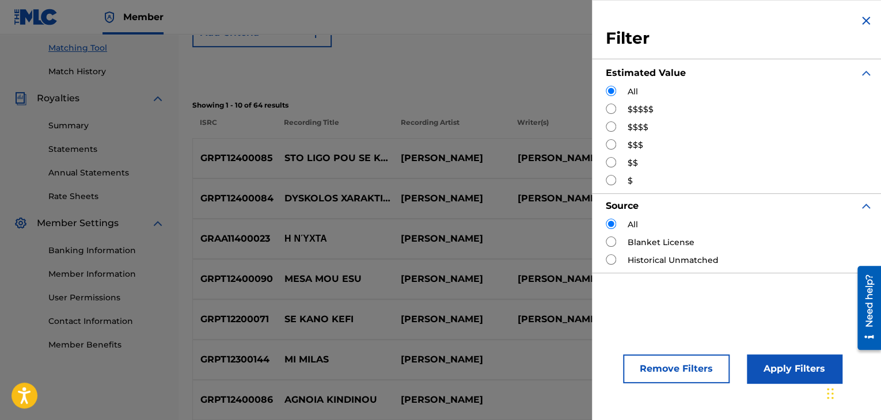
drag, startPoint x: 613, startPoint y: 146, endPoint x: 707, endPoint y: 256, distance: 144.1
click at [614, 146] on input "Search Form" at bounding box center [611, 144] width 10 height 10
radio input "true"
click at [784, 366] on button "Apply Filters" at bounding box center [794, 369] width 95 height 29
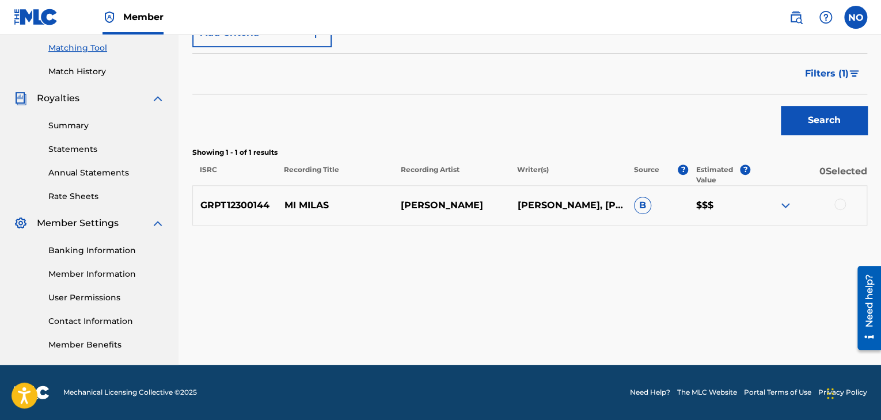
click at [837, 70] on span "Filters ( 1 )" at bounding box center [827, 74] width 44 height 14
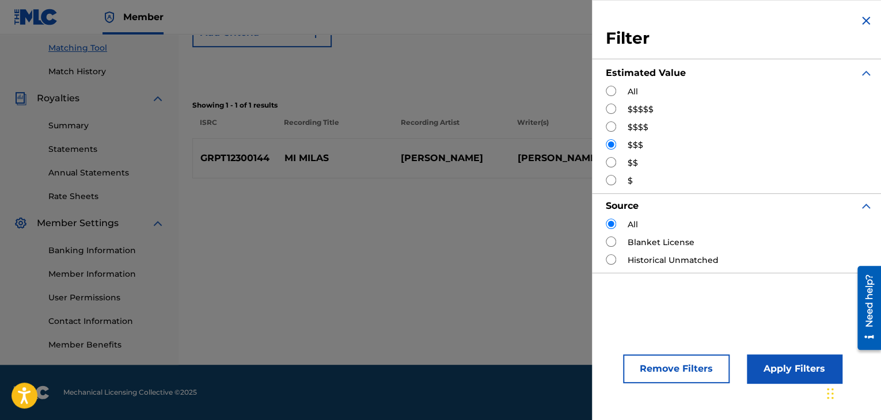
click at [617, 166] on div "$$" at bounding box center [739, 163] width 267 height 12
click at [614, 165] on input "Search Form" at bounding box center [611, 162] width 10 height 10
radio input "true"
click at [777, 373] on button "Apply Filters" at bounding box center [794, 369] width 95 height 29
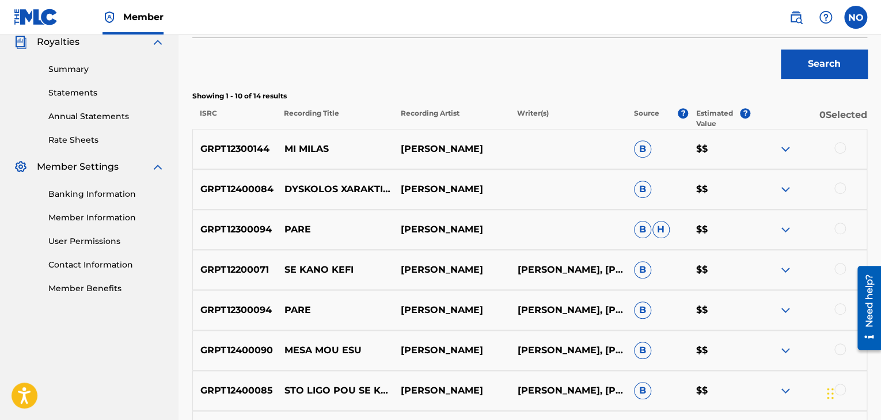
scroll to position [351, 0]
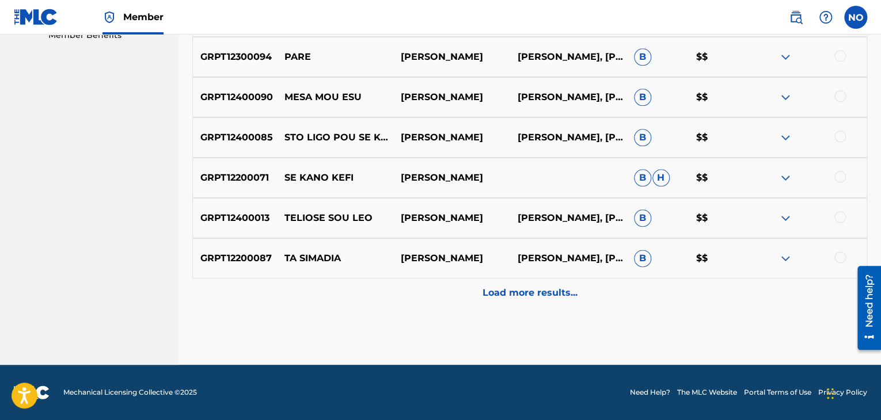
click at [546, 287] on p "Load more results..." at bounding box center [529, 293] width 95 height 14
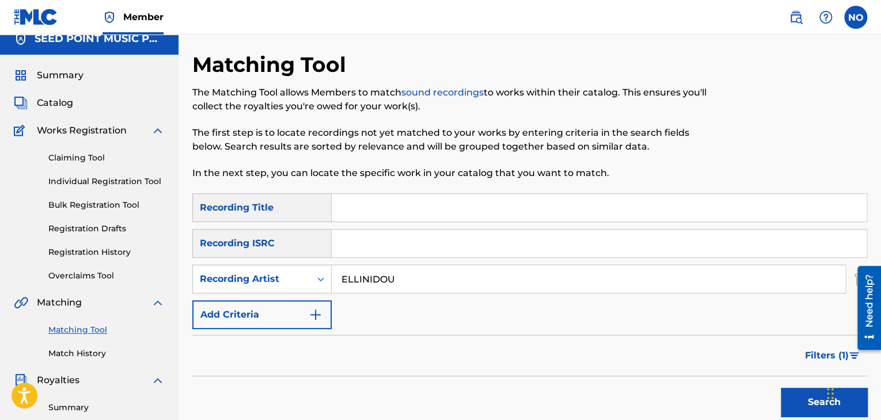
scroll to position [0, 0]
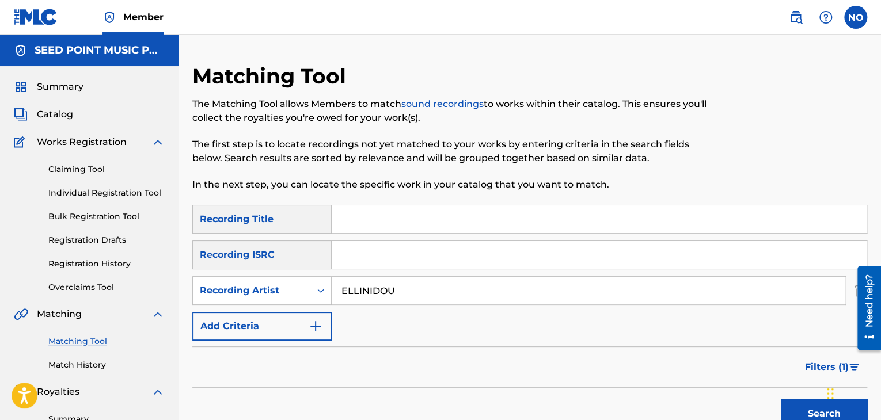
click at [71, 111] on span "Catalog" at bounding box center [55, 115] width 36 height 14
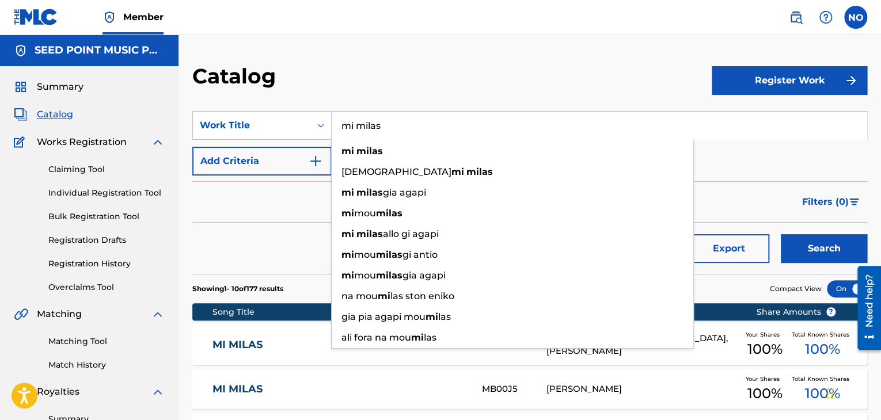
drag, startPoint x: 450, startPoint y: 127, endPoint x: 295, endPoint y: 138, distance: 155.2
click at [303, 139] on div "SearchWithCriteriae276e94a-a1e2-4723-b3f9-d6207844bac0 Work Title mi milas mi m…" at bounding box center [529, 125] width 675 height 29
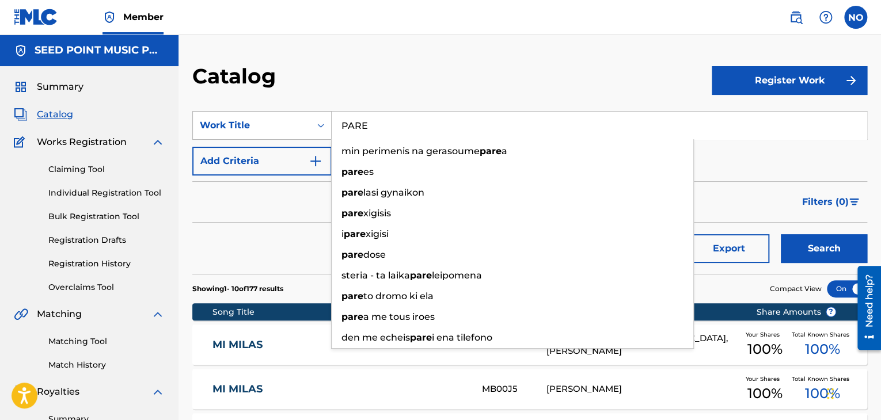
click at [781, 234] on button "Search" at bounding box center [824, 248] width 86 height 29
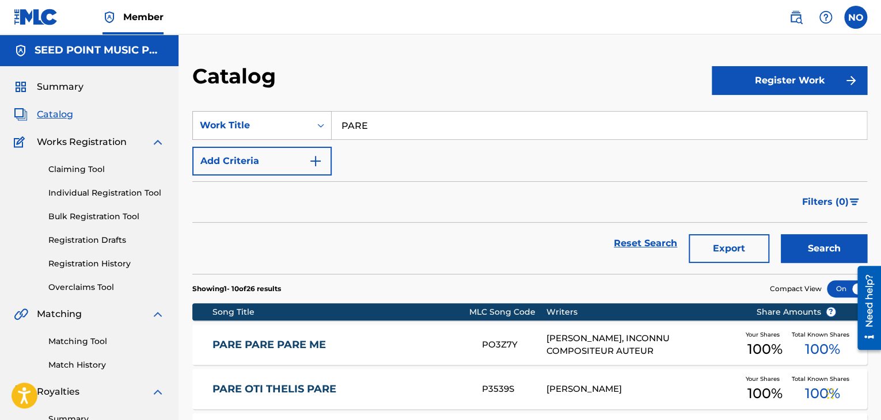
drag, startPoint x: 359, startPoint y: 133, endPoint x: 286, endPoint y: 135, distance: 73.2
click at [286, 135] on div "SearchWithCriteriae276e94a-a1e2-4723-b3f9-d6207844bac0 Work Title PARE" at bounding box center [529, 125] width 675 height 29
type input "STO LIGO"
click at [781, 234] on button "Search" at bounding box center [824, 248] width 86 height 29
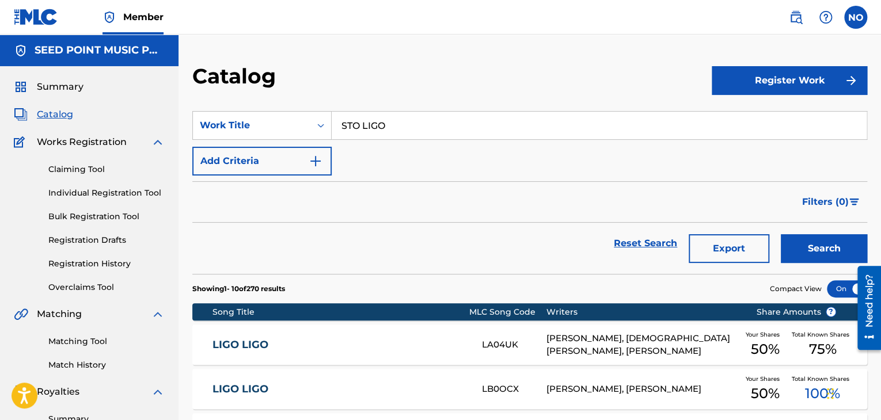
click at [85, 169] on link "Claiming Tool" at bounding box center [106, 170] width 116 height 12
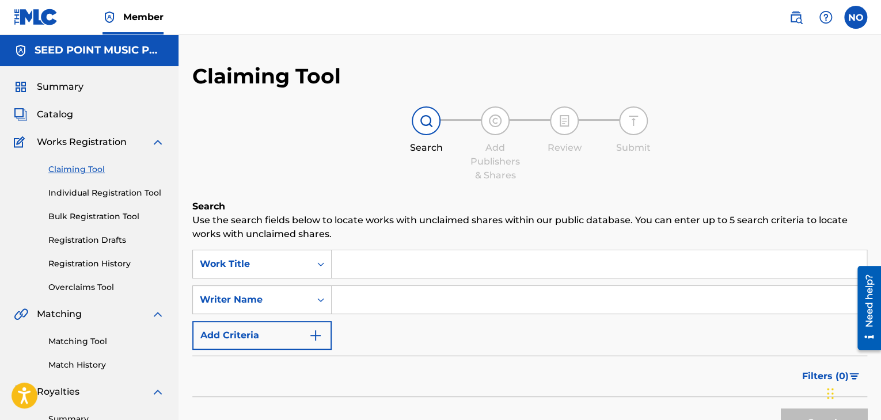
click at [257, 347] on button "Add Criteria" at bounding box center [261, 335] width 139 height 29
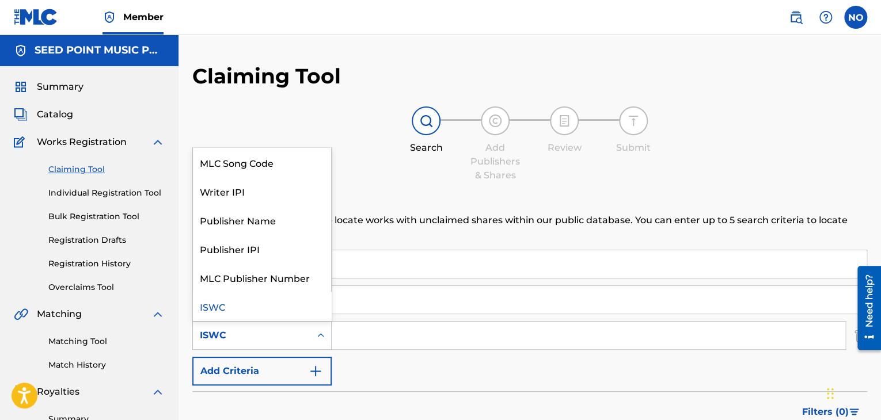
click at [317, 339] on icon "Search Form" at bounding box center [321, 336] width 12 height 12
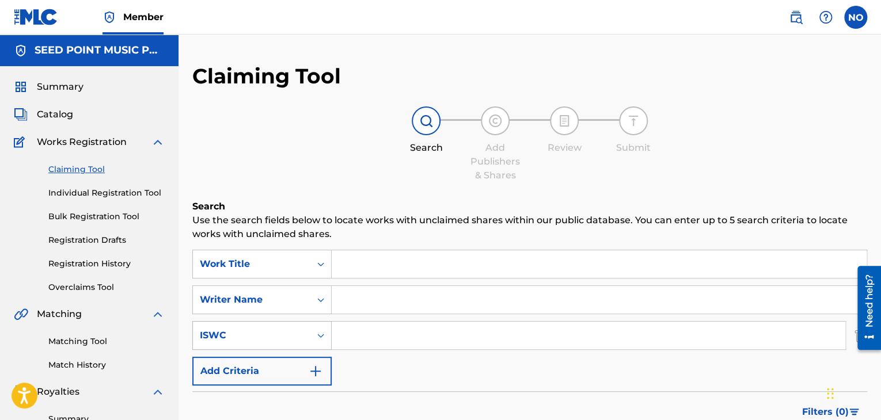
drag, startPoint x: 329, startPoint y: 361, endPoint x: 322, endPoint y: 330, distance: 31.8
click at [329, 359] on button "Add Criteria" at bounding box center [261, 371] width 139 height 29
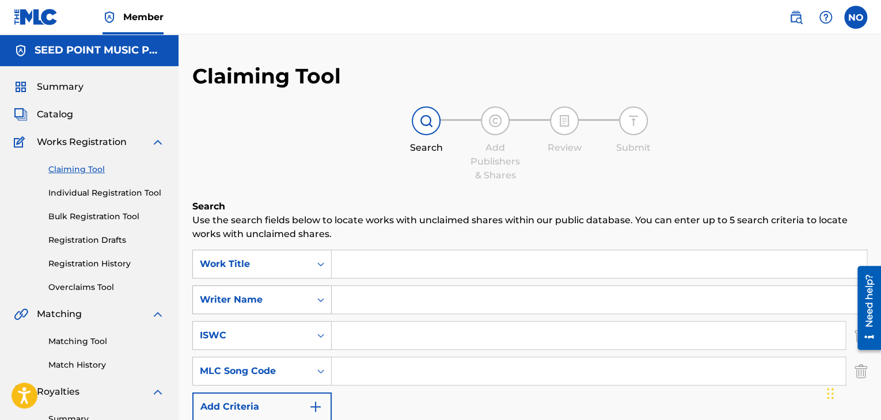
scroll to position [39, 0]
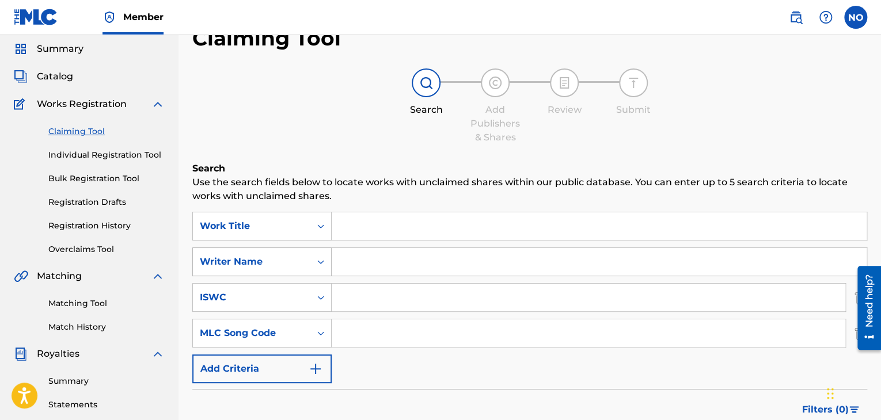
click at [319, 276] on div "Writer Name" at bounding box center [261, 262] width 139 height 29
click at [355, 322] on input "Search Form" at bounding box center [589, 333] width 514 height 28
click at [81, 132] on link "Claiming Tool" at bounding box center [106, 131] width 116 height 12
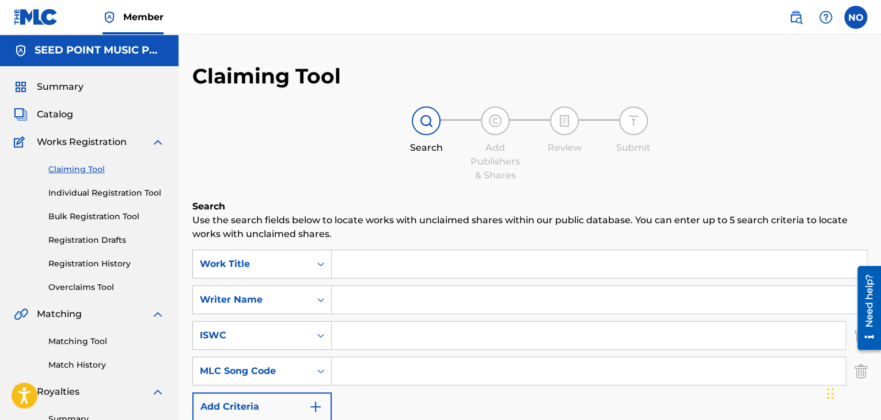
click at [361, 293] on input "Search Form" at bounding box center [599, 300] width 535 height 28
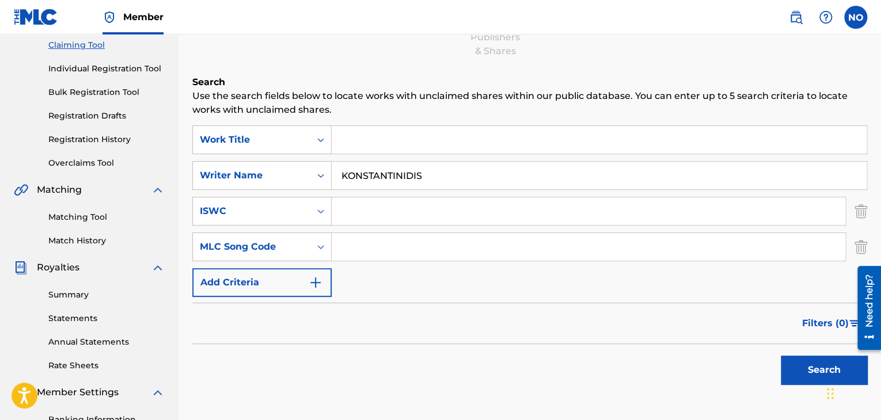
scroll to position [230, 0]
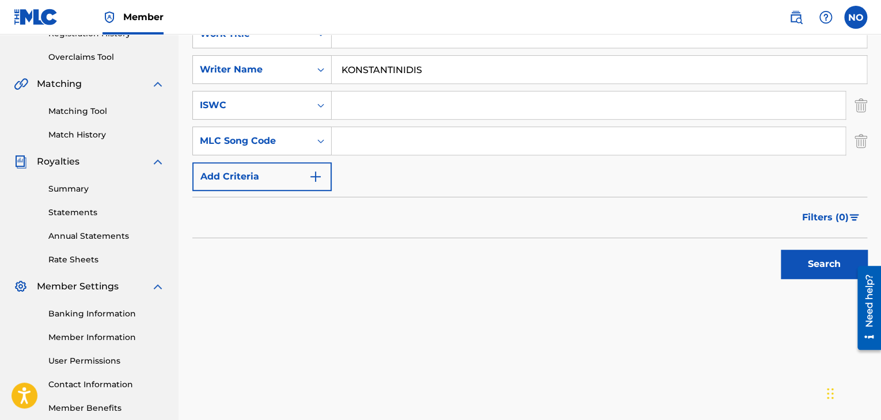
type input "KONSTANTINIDIS"
click at [806, 263] on button "Search" at bounding box center [824, 264] width 86 height 29
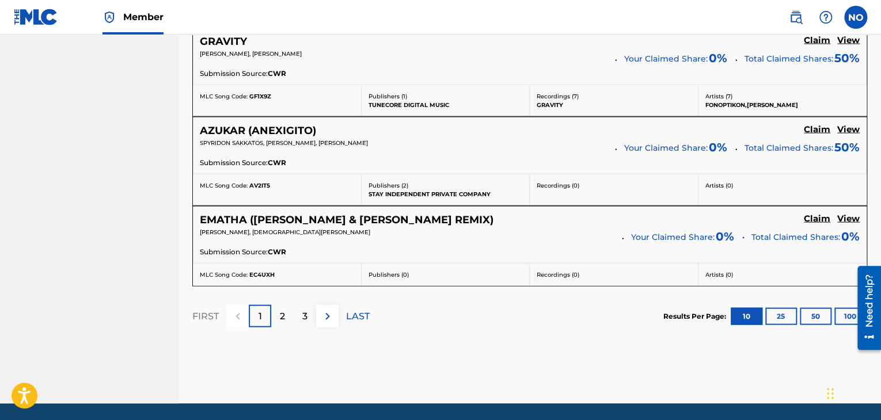
scroll to position [1163, 0]
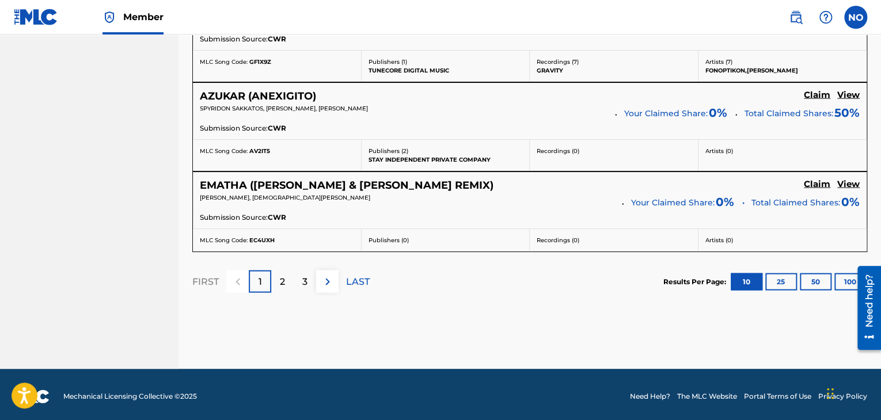
click at [849, 90] on h5 "View" at bounding box center [848, 95] width 22 height 11
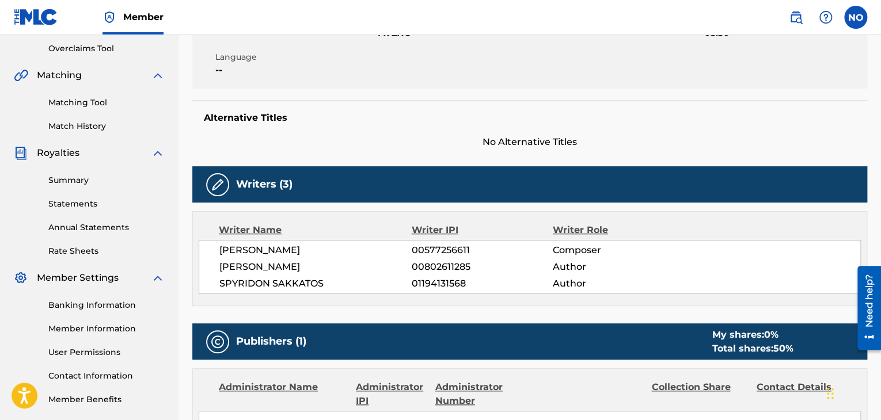
scroll to position [120, 0]
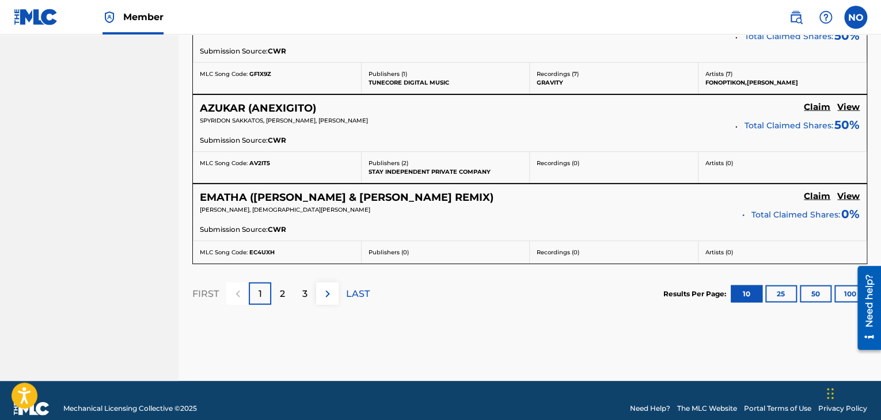
scroll to position [1163, 0]
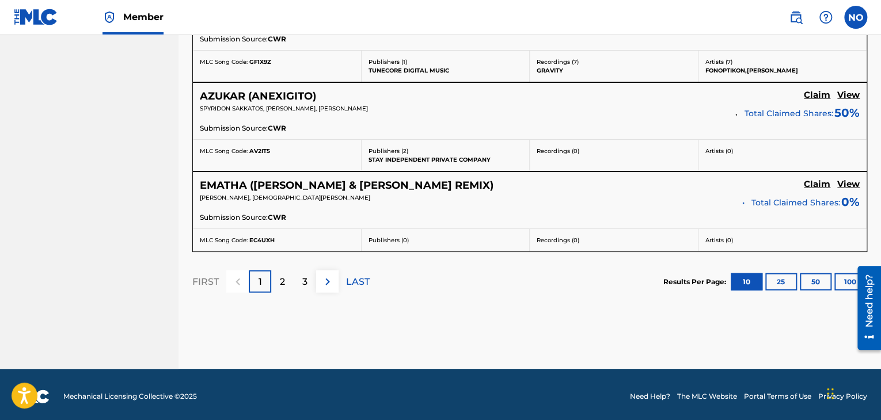
click at [286, 279] on div "2" at bounding box center [282, 282] width 22 height 22
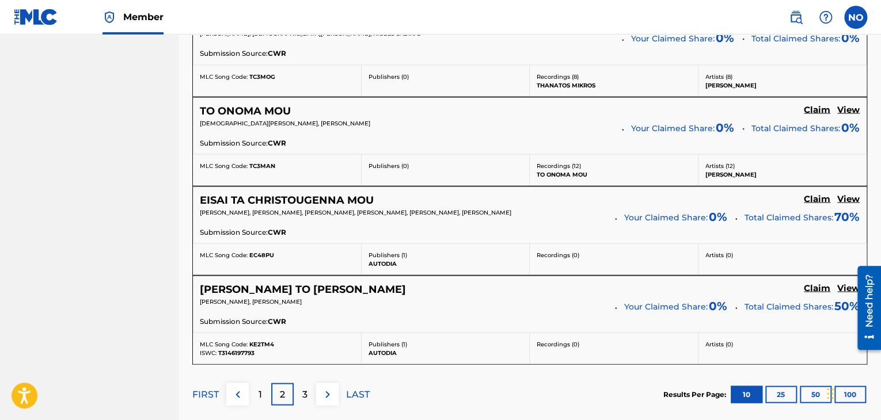
scroll to position [1024, 0]
